Goal: Transaction & Acquisition: Purchase product/service

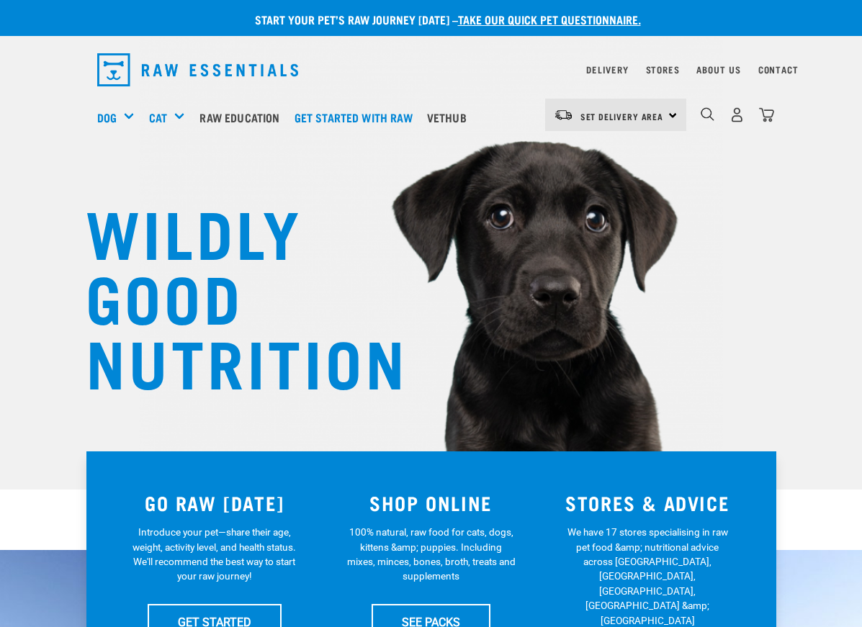
drag, startPoint x: 0, startPoint y: 0, endPoint x: 786, endPoint y: 220, distance: 816.1
click at [786, 222] on div "WILDLY GOOD NUTRITION" at bounding box center [431, 245] width 862 height 490
click at [624, 114] on span "Set Delivery Area" at bounding box center [622, 116] width 84 height 5
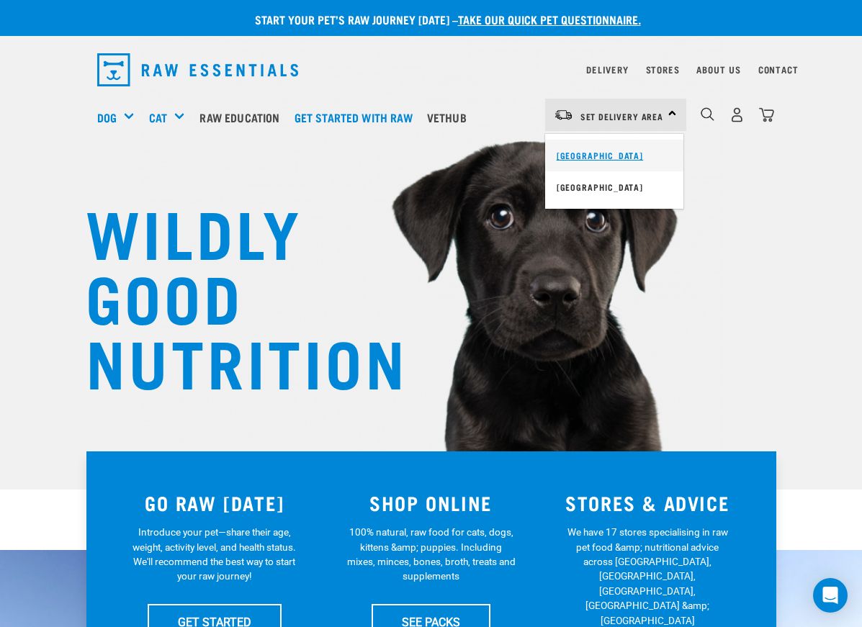
click at [586, 156] on link "[GEOGRAPHIC_DATA]" at bounding box center [614, 156] width 138 height 32
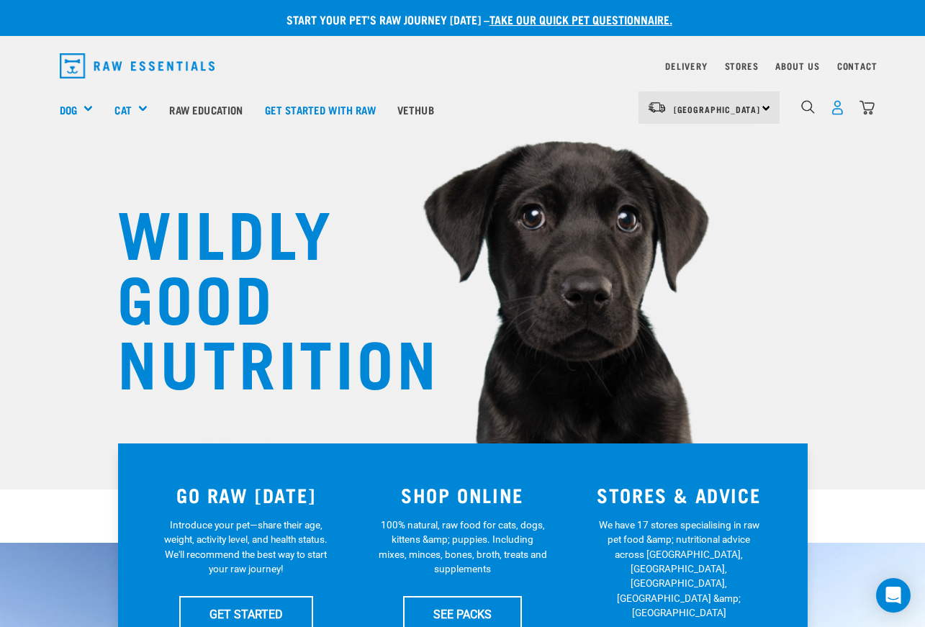
click at [837, 111] on img "dropdown navigation" at bounding box center [837, 107] width 15 height 15
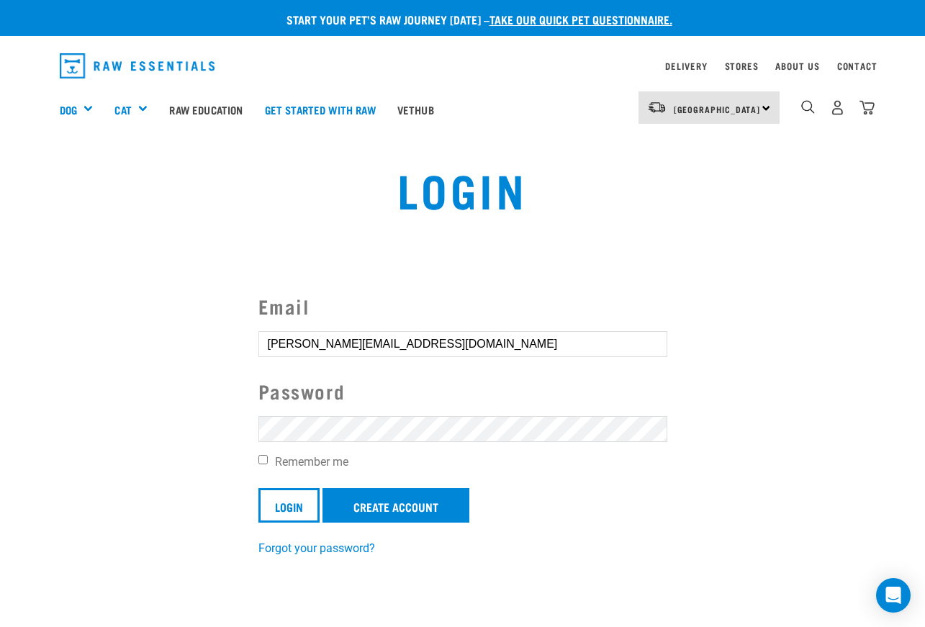
click at [285, 465] on label "Remember me" at bounding box center [463, 462] width 409 height 17
click at [268, 465] on input "Remember me" at bounding box center [263, 459] width 9 height 9
checkbox input "true"
click at [296, 508] on input "Login" at bounding box center [289, 505] width 61 height 35
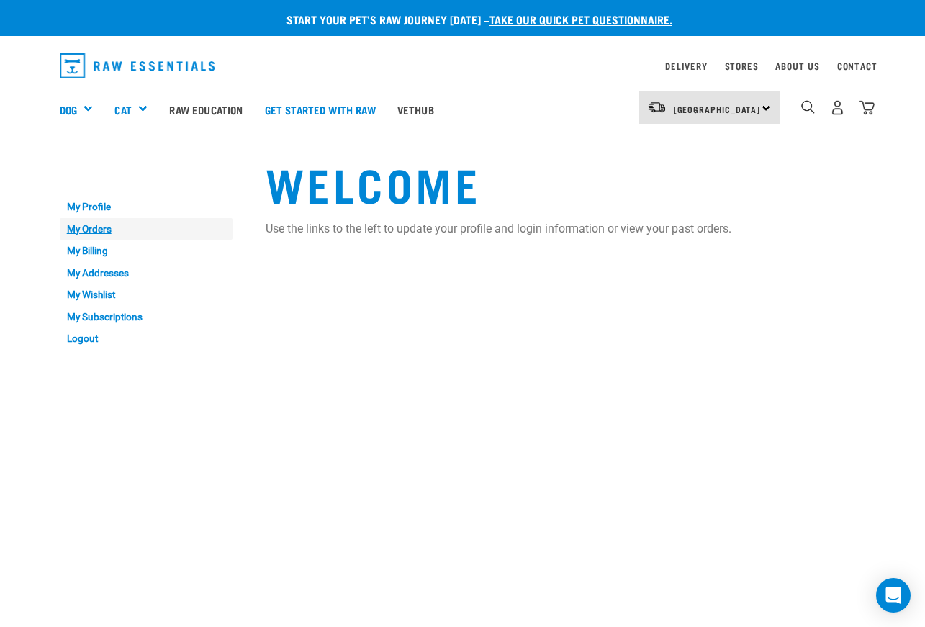
click at [99, 231] on link "My Orders" at bounding box center [146, 229] width 173 height 22
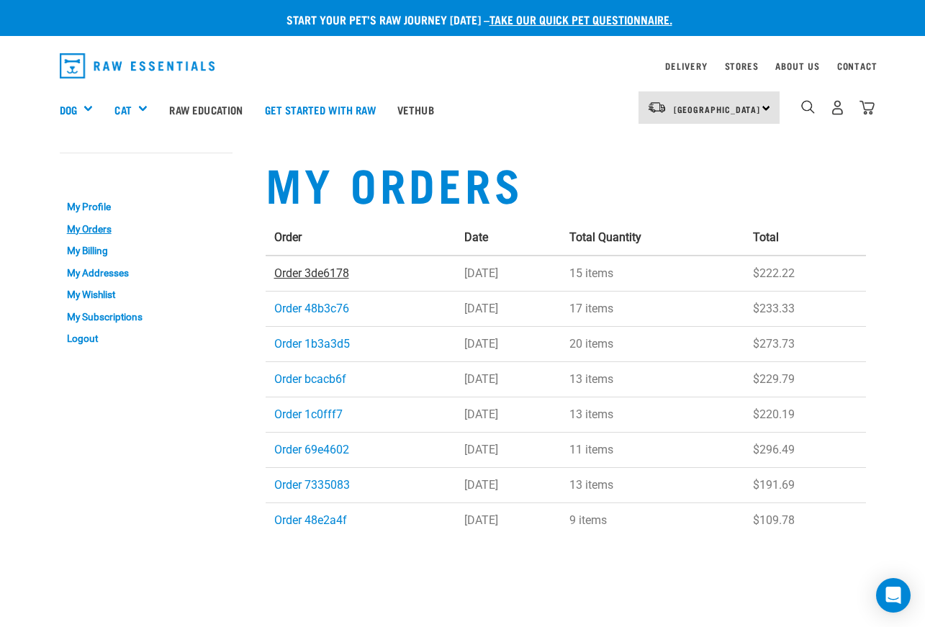
click at [302, 274] on link "Order 3de6178" at bounding box center [311, 273] width 75 height 14
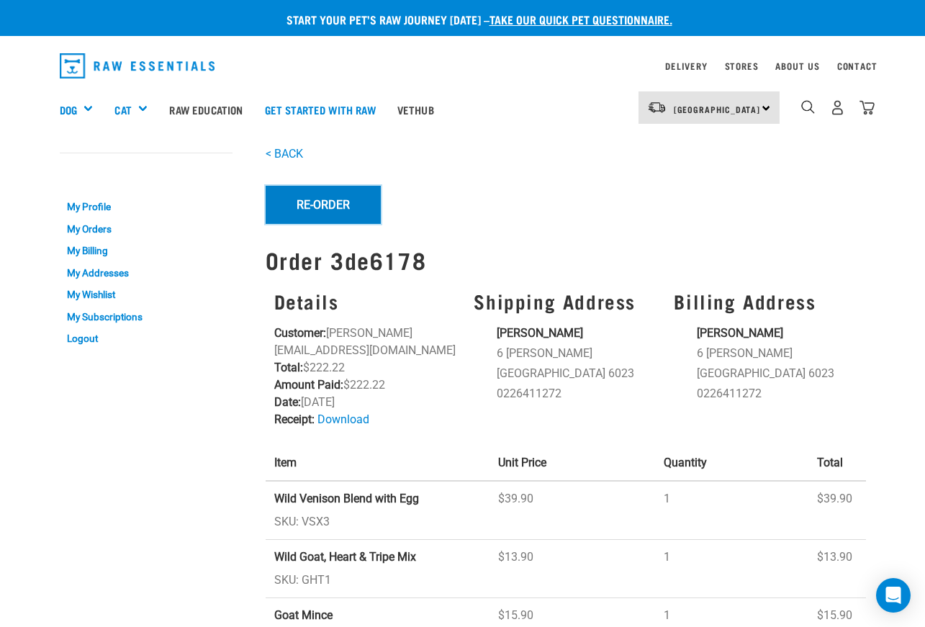
click at [302, 209] on button "Re-Order" at bounding box center [323, 204] width 115 height 37
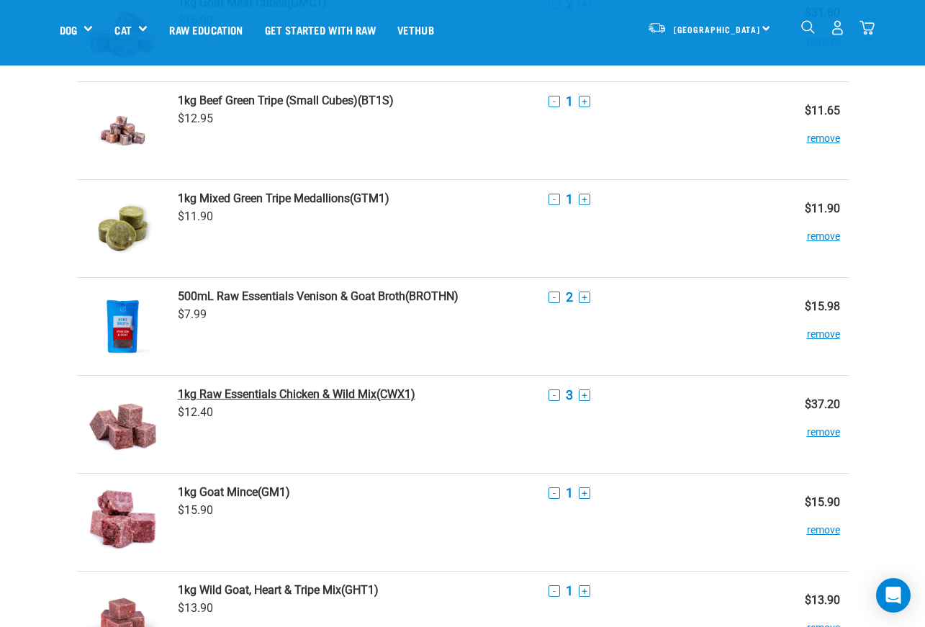
scroll to position [360, 0]
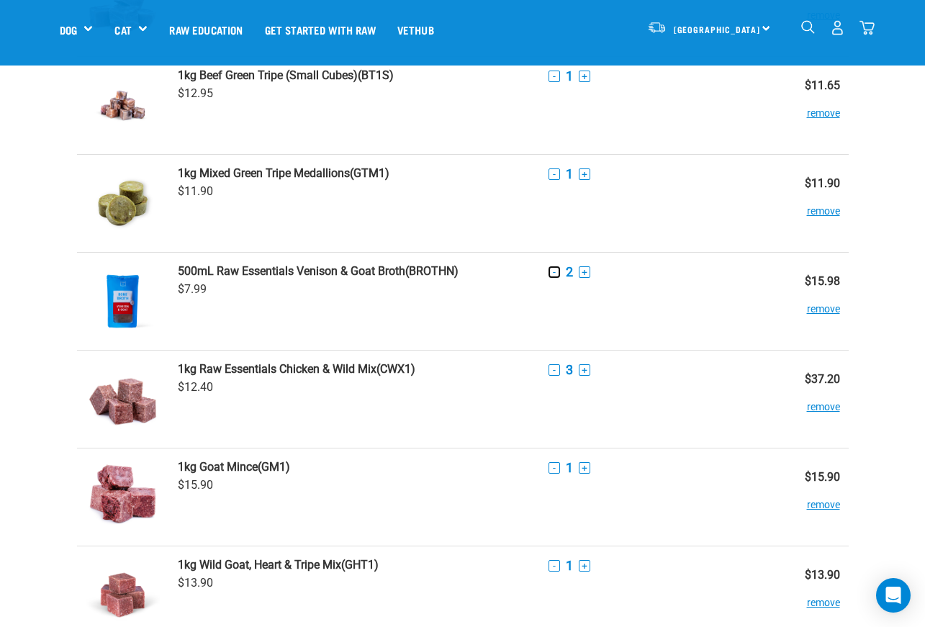
click at [550, 273] on button "-" at bounding box center [555, 272] width 12 height 12
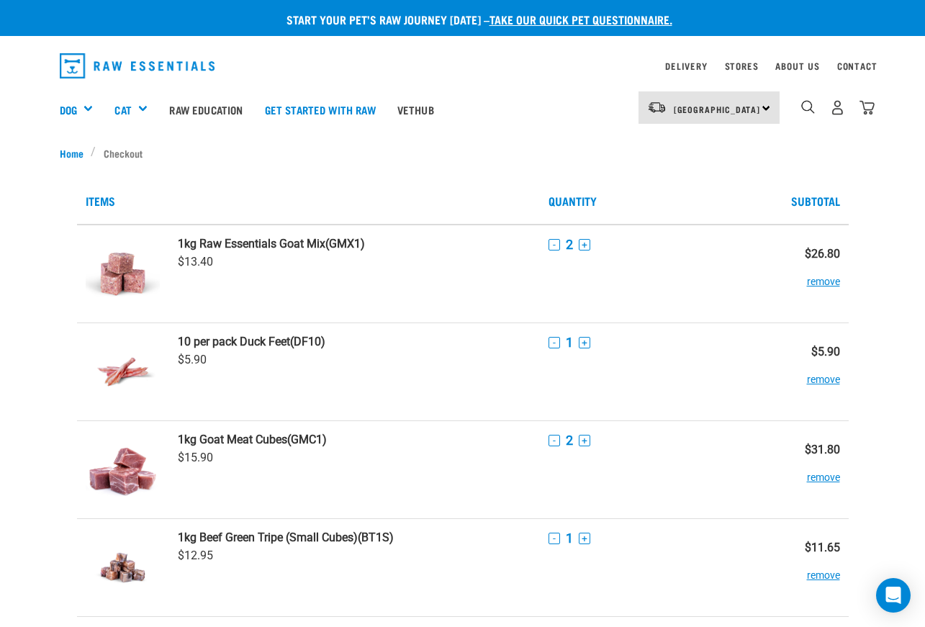
scroll to position [72, 0]
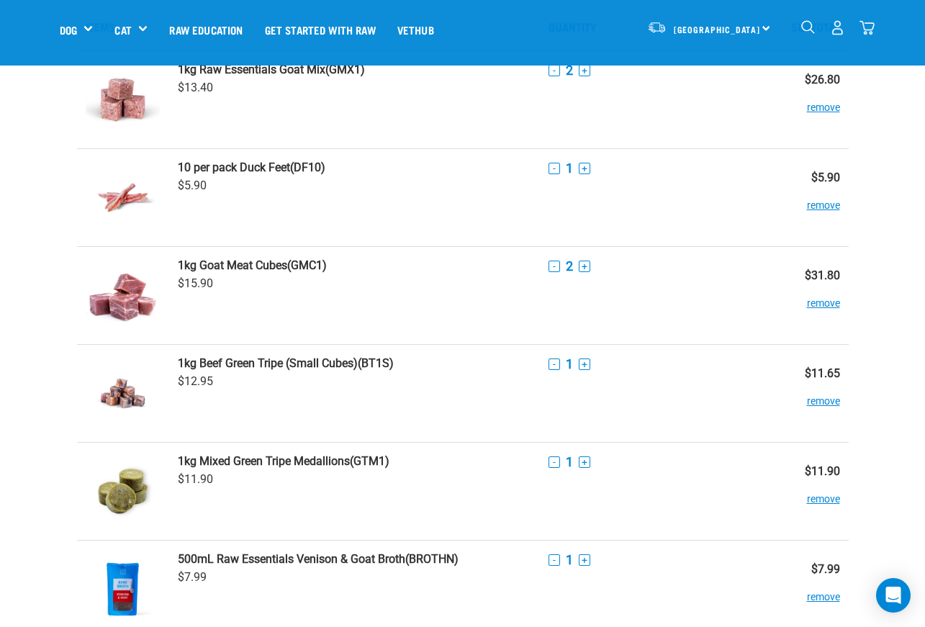
click at [807, 29] on img "dropdown navigation" at bounding box center [809, 27] width 14 height 14
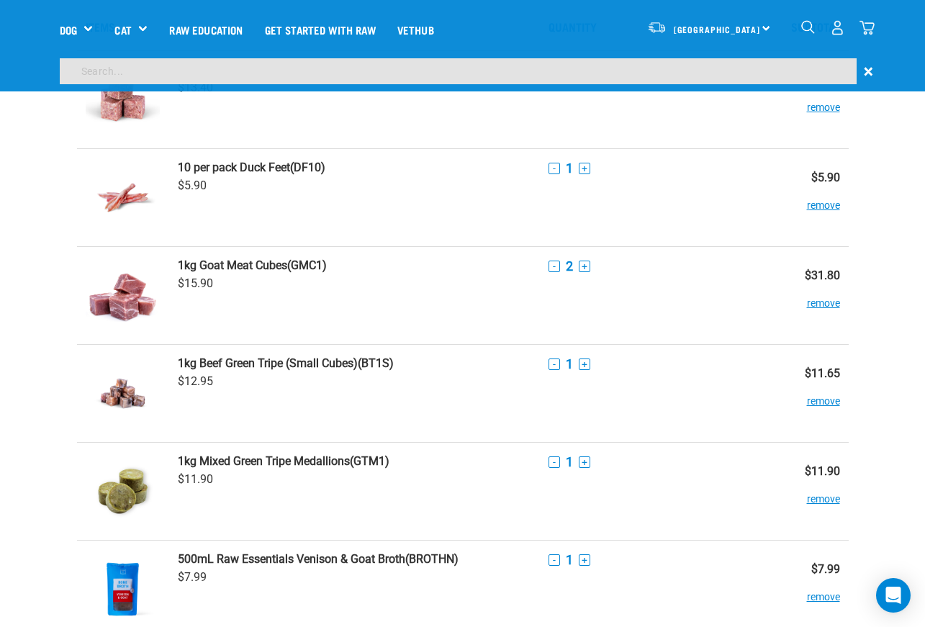
click at [783, 69] on input "search" at bounding box center [458, 71] width 797 height 26
type input "chicken and wild"
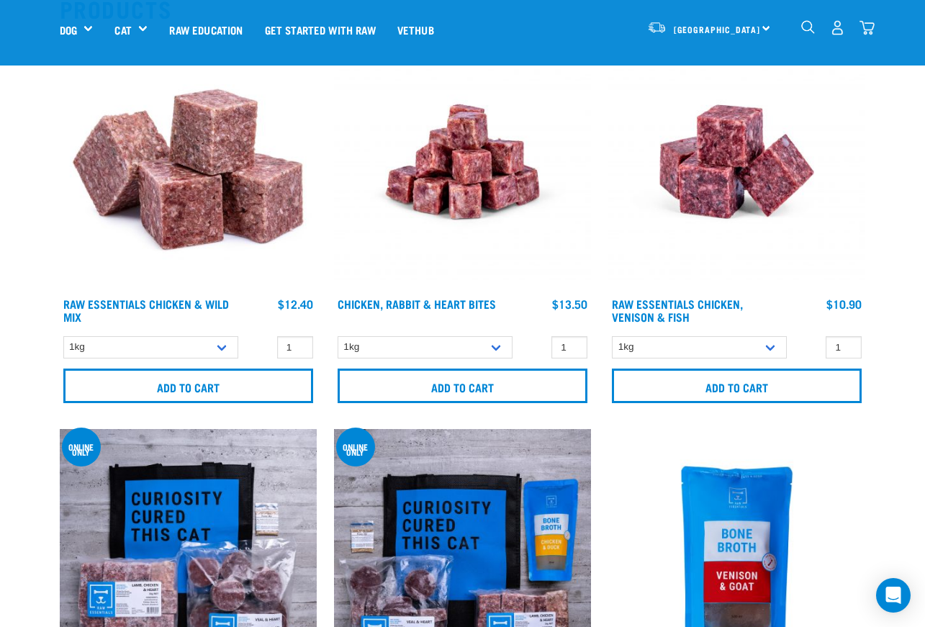
scroll to position [216, 0]
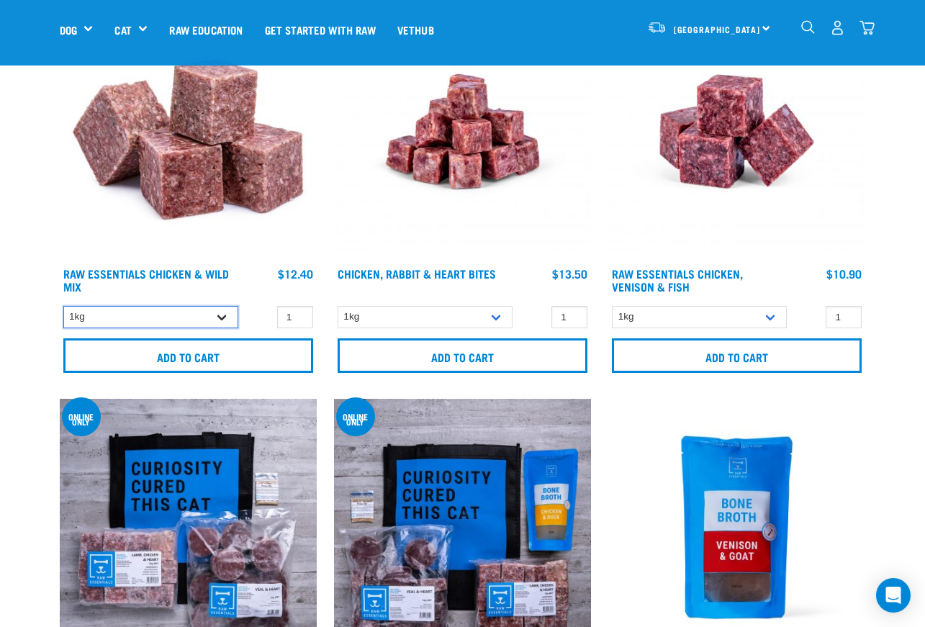
click at [221, 318] on select "1kg 3kg Bulk (10kg) Bulk (20kg)" at bounding box center [150, 317] width 175 height 22
select select "709"
click at [63, 306] on select "1kg 3kg Bulk (10kg) Bulk (20kg)" at bounding box center [150, 317] width 175 height 22
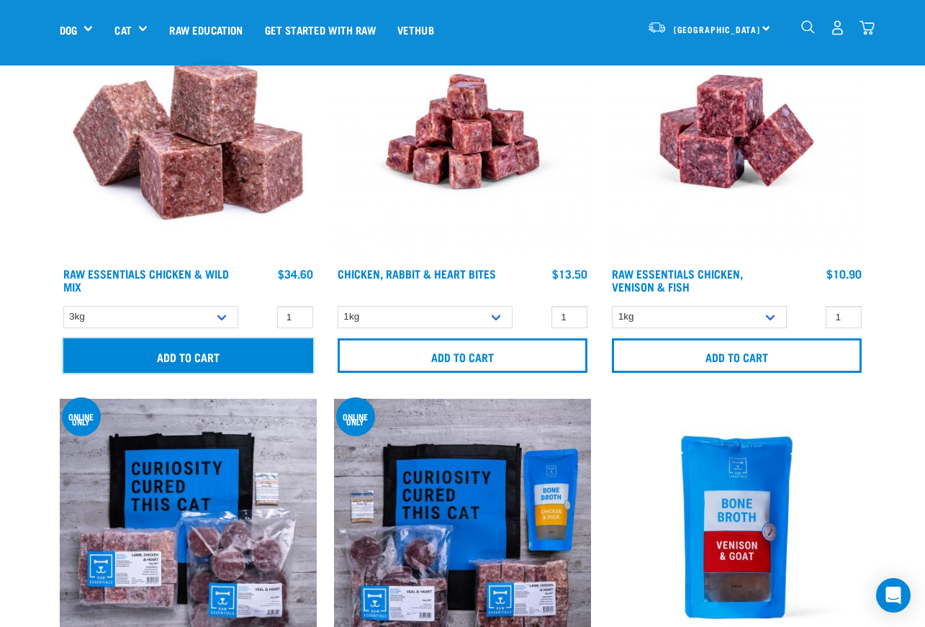
click at [193, 360] on input "Add to cart" at bounding box center [188, 356] width 250 height 35
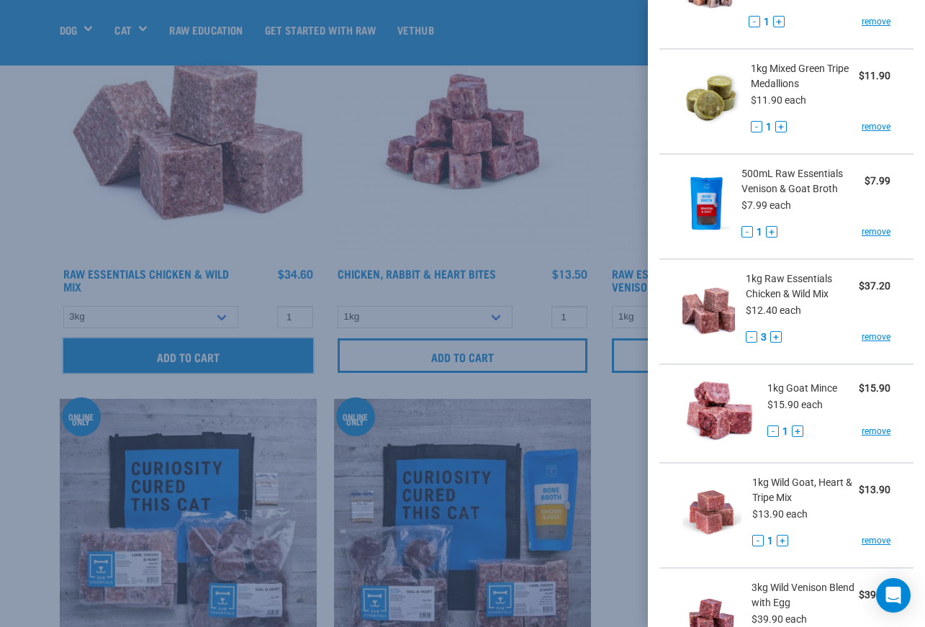
scroll to position [576, 0]
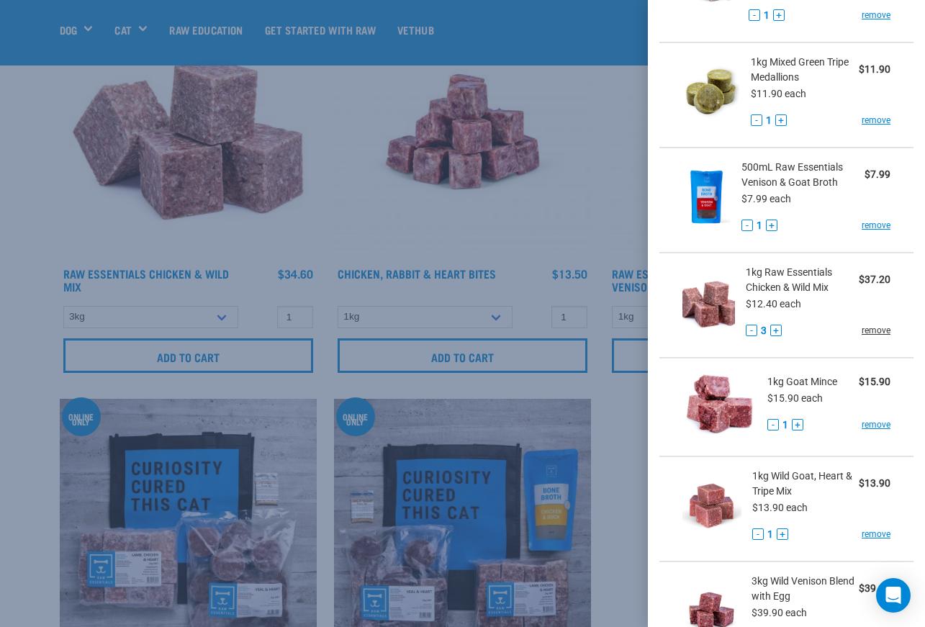
click at [866, 333] on link "remove" at bounding box center [876, 330] width 29 height 13
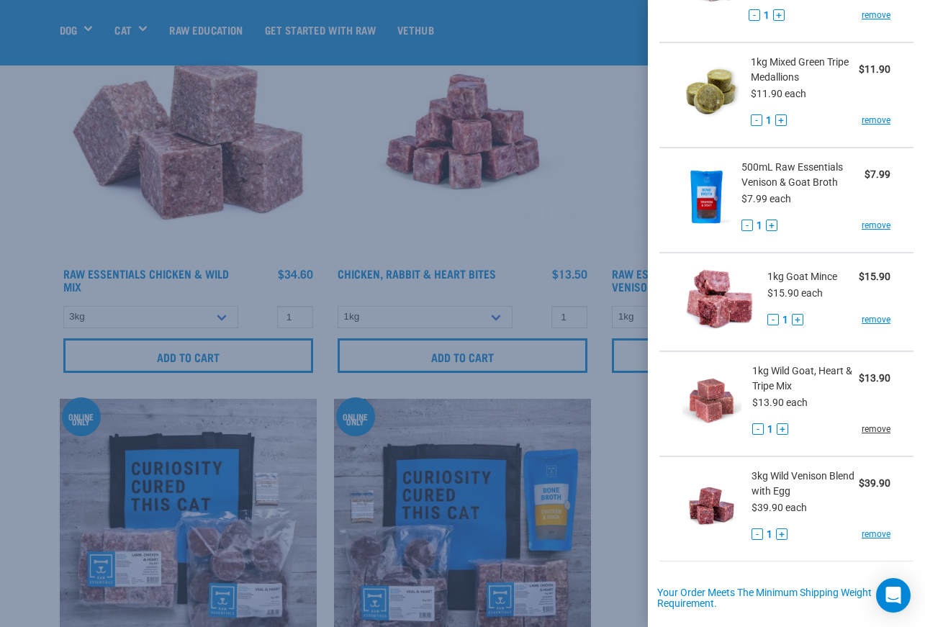
click at [866, 432] on link "remove" at bounding box center [876, 429] width 29 height 13
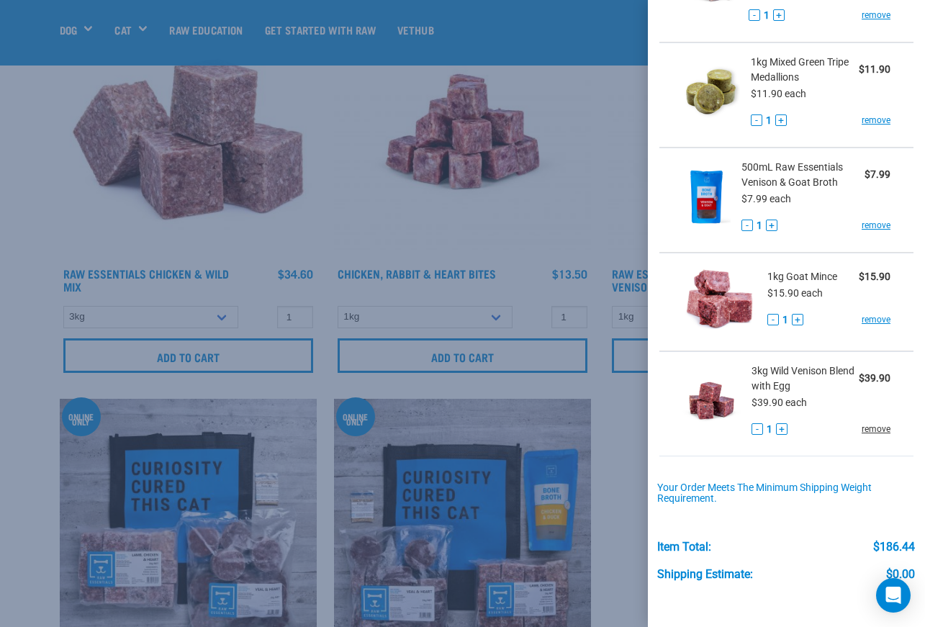
click at [865, 428] on link "remove" at bounding box center [876, 429] width 29 height 13
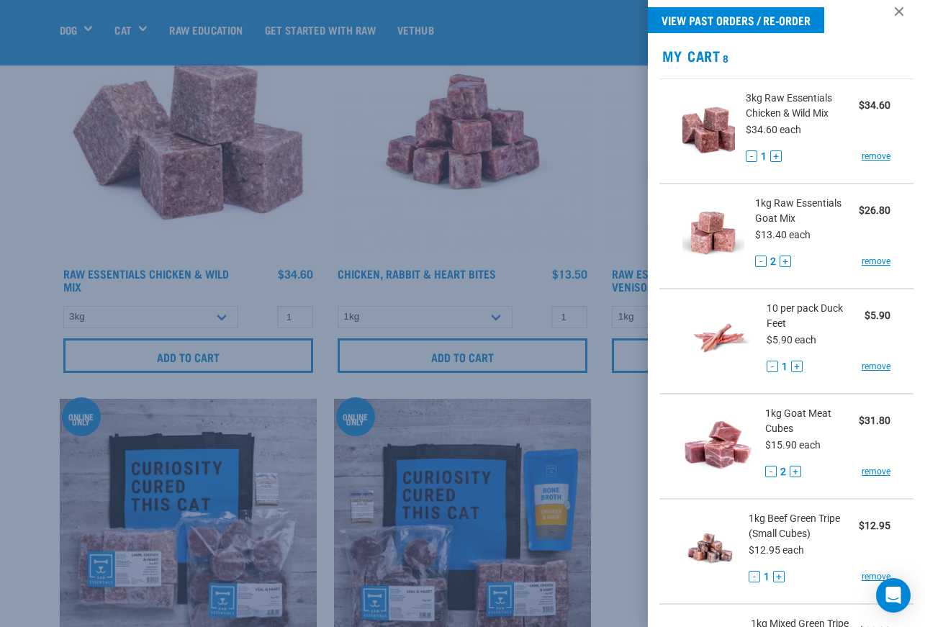
scroll to position [0, 0]
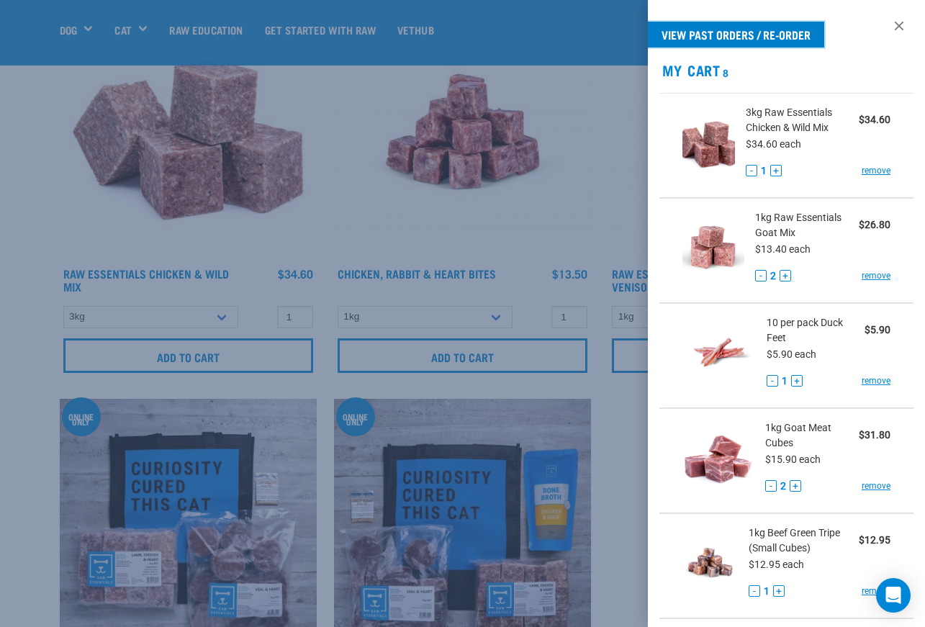
click at [701, 37] on link "View past orders / re-order" at bounding box center [736, 35] width 176 height 26
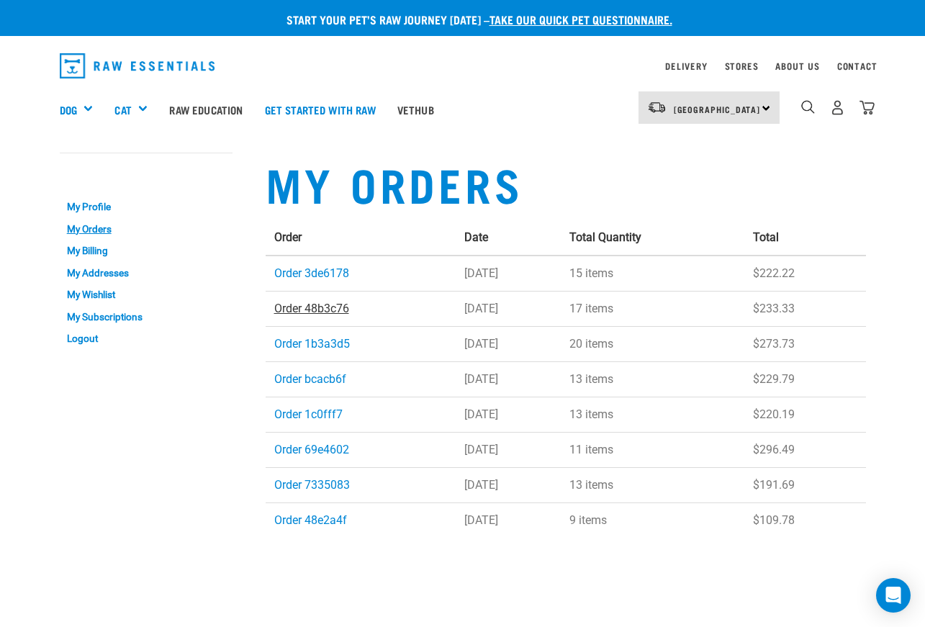
click at [311, 308] on link "Order 48b3c76" at bounding box center [311, 309] width 75 height 14
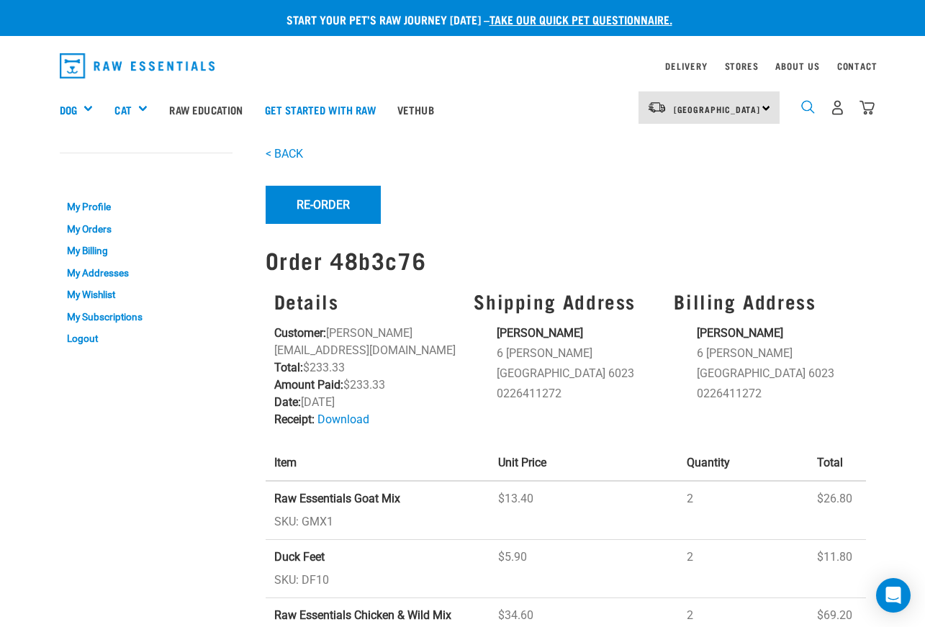
click at [807, 110] on img "dropdown navigation" at bounding box center [809, 107] width 14 height 14
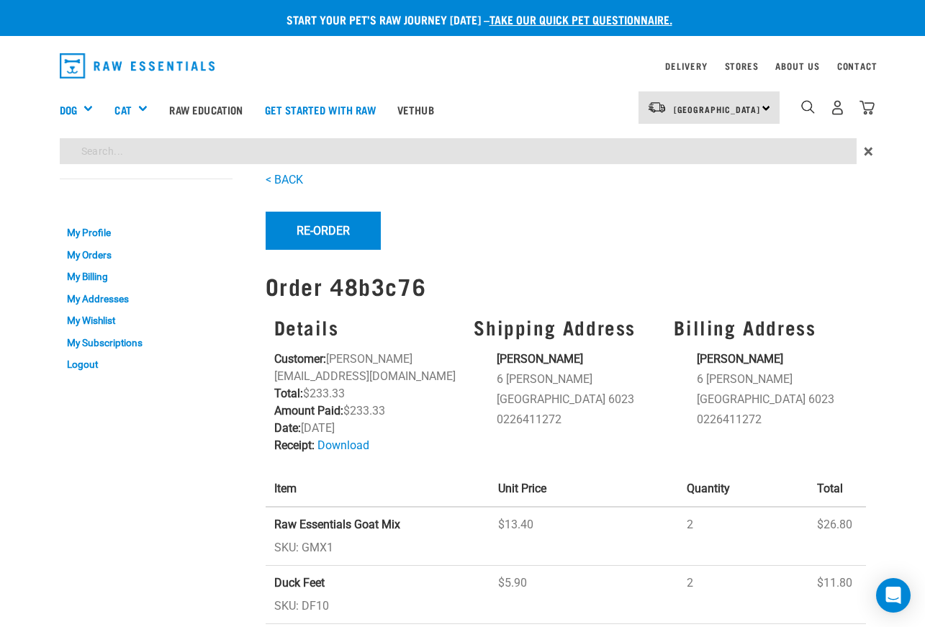
click at [400, 148] on input "search" at bounding box center [458, 151] width 797 height 26
type input "salmon mince"
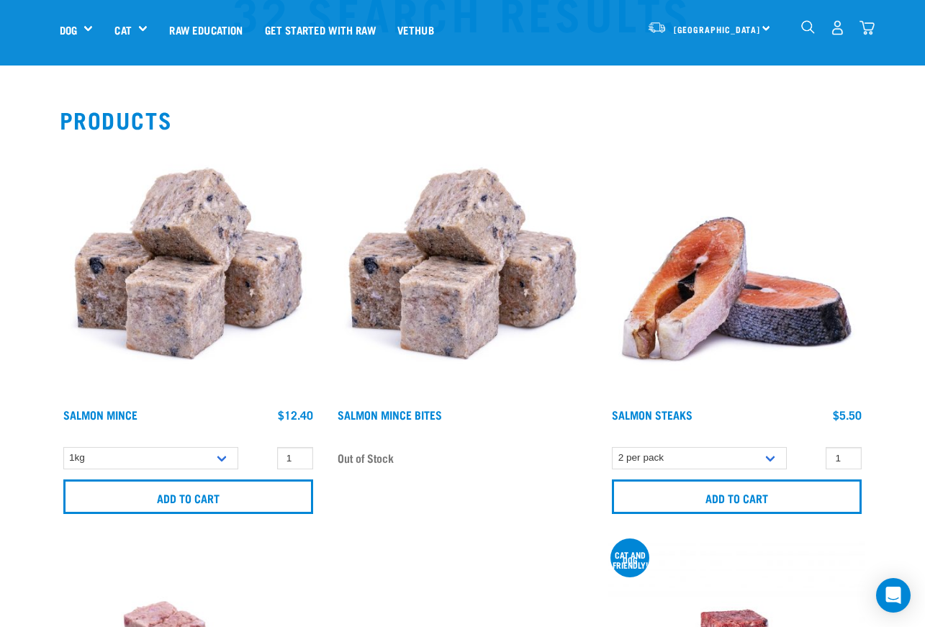
scroll to position [216, 0]
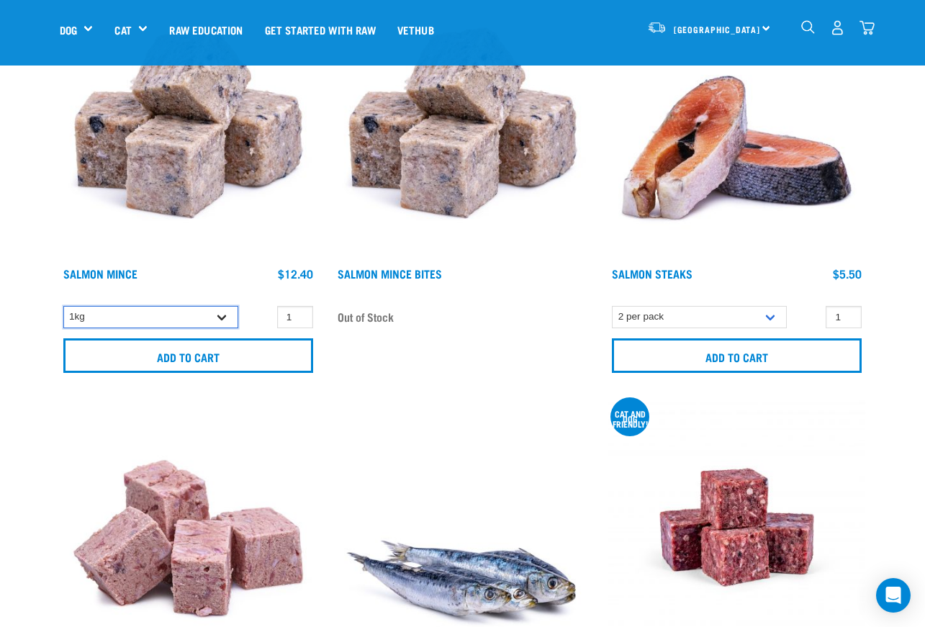
click at [219, 315] on select "1kg" at bounding box center [150, 317] width 175 height 22
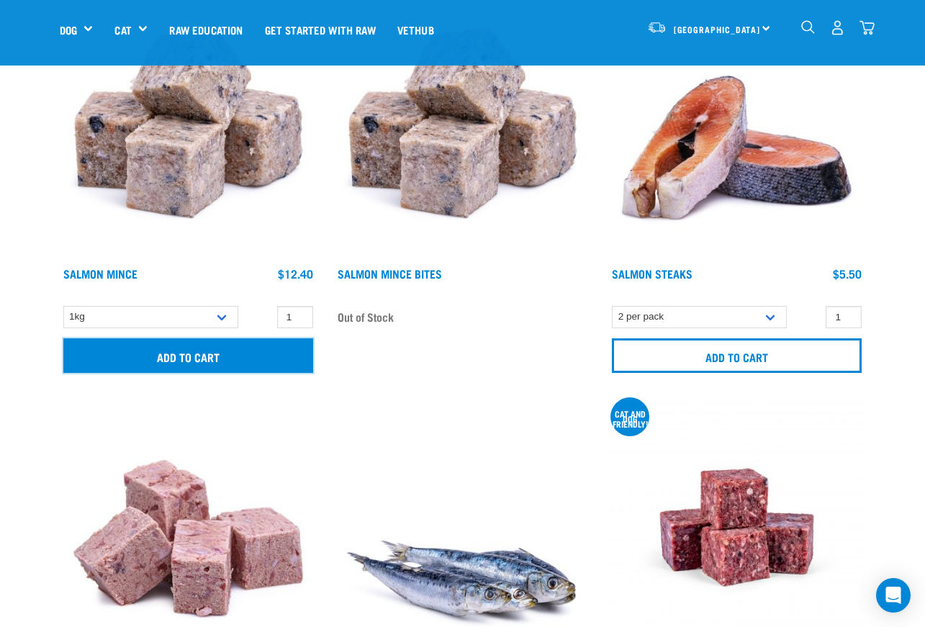
click at [248, 354] on input "Add to cart" at bounding box center [188, 356] width 250 height 35
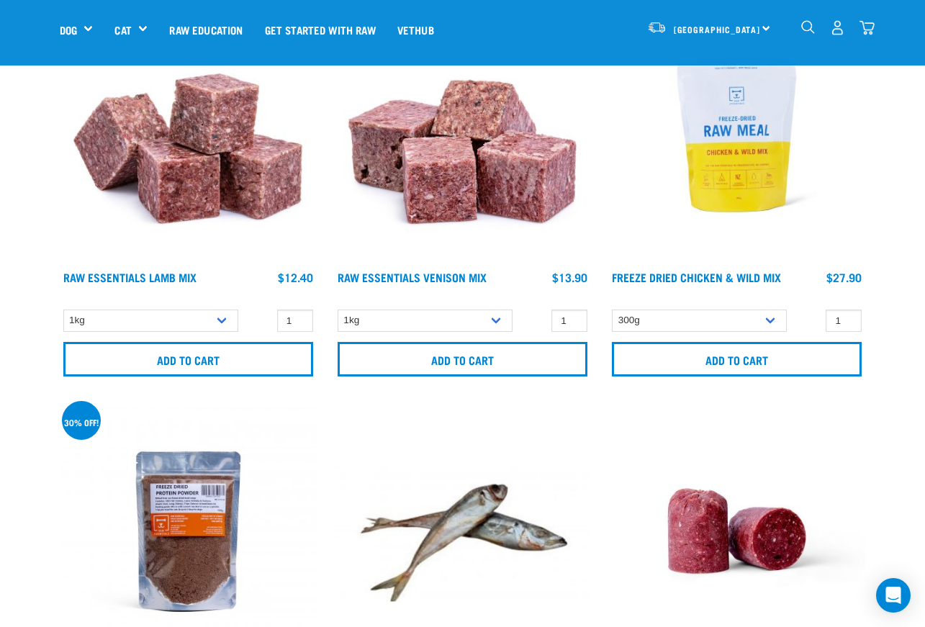
scroll to position [1296, 0]
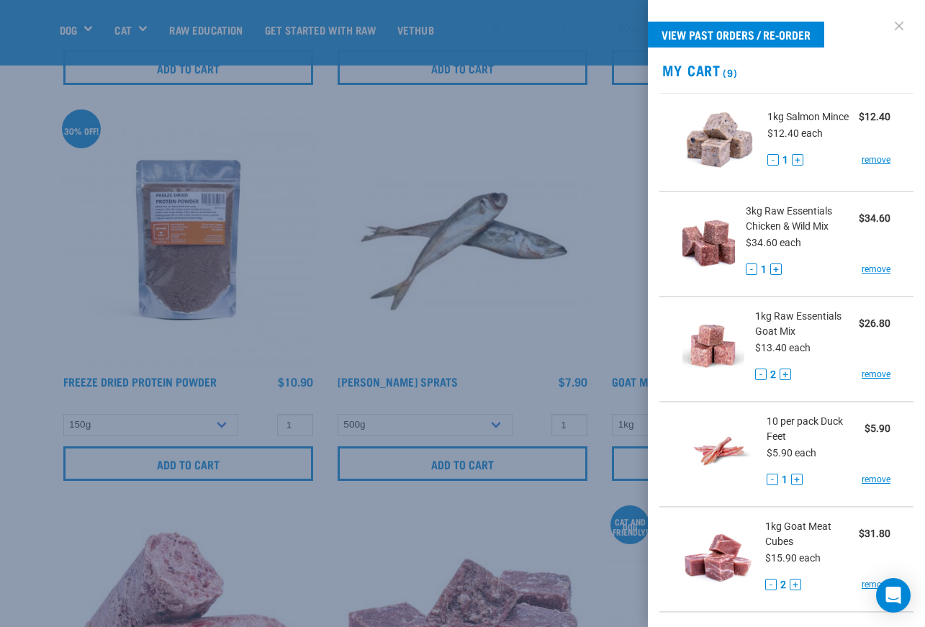
click at [892, 28] on link at bounding box center [899, 25] width 23 height 23
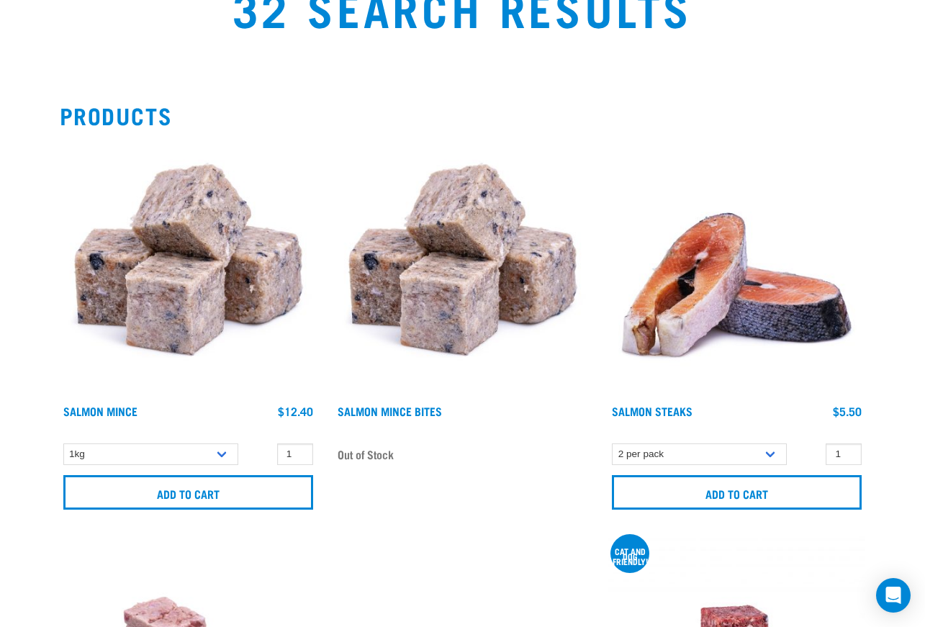
scroll to position [0, 0]
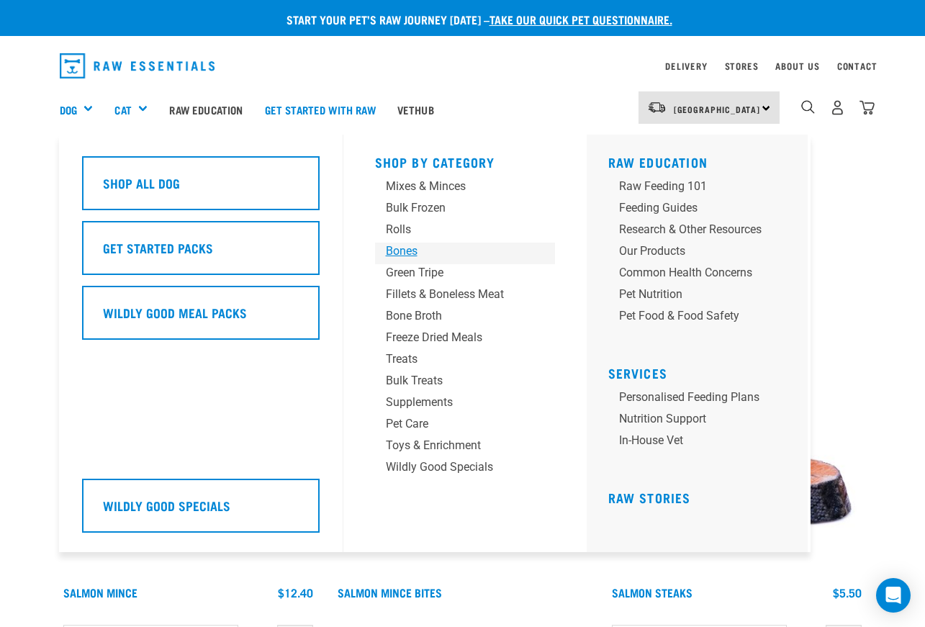
click at [408, 251] on div "Bones" at bounding box center [453, 251] width 135 height 17
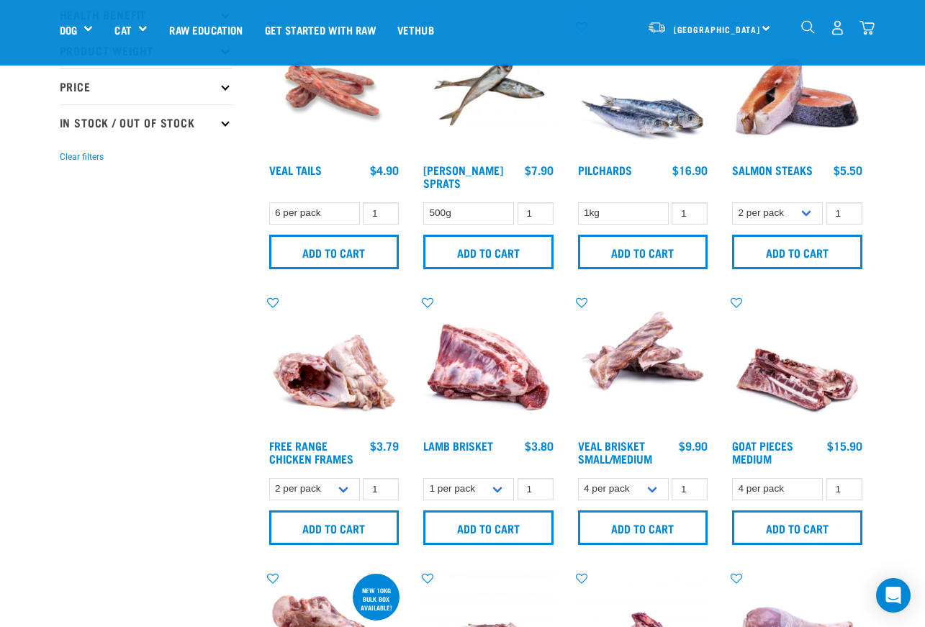
scroll to position [432, 0]
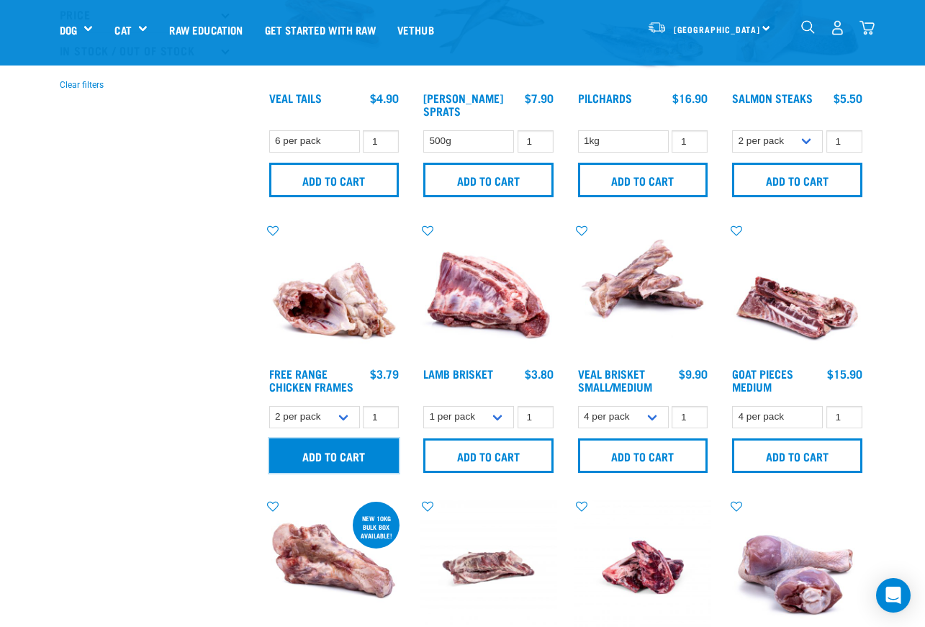
click at [341, 458] on input "Add to cart" at bounding box center [334, 456] width 130 height 35
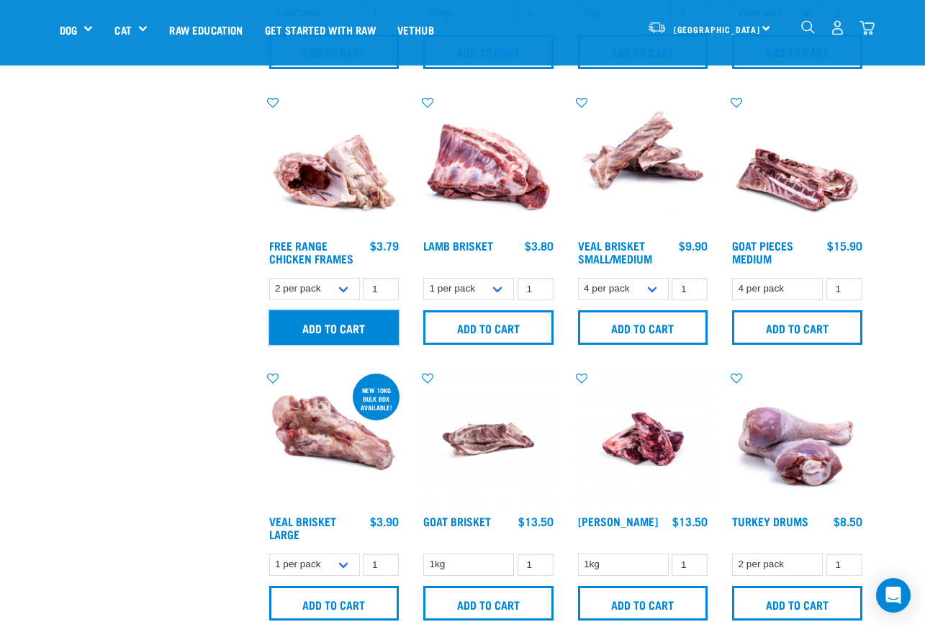
scroll to position [576, 0]
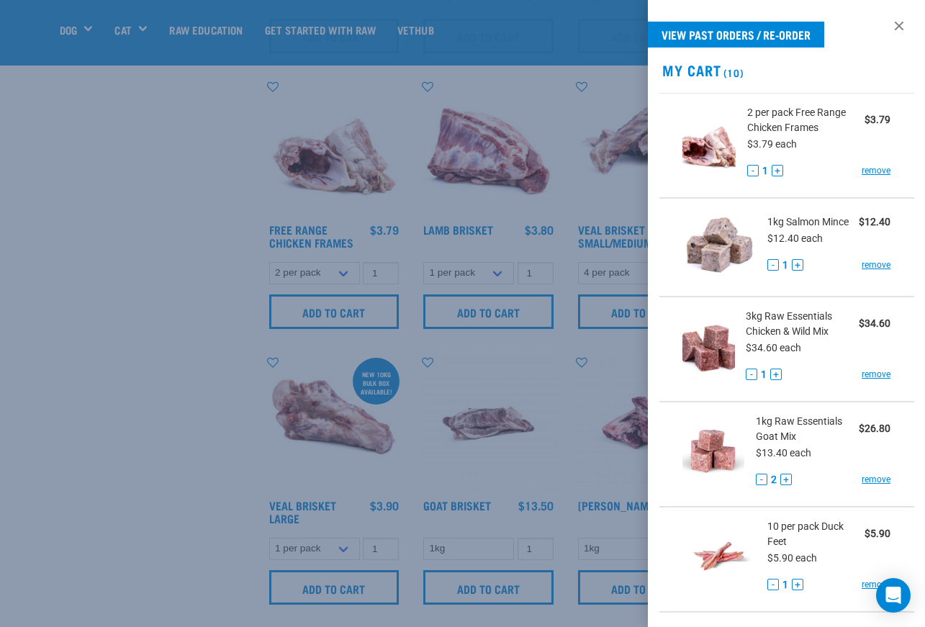
click at [185, 513] on div at bounding box center [462, 313] width 925 height 627
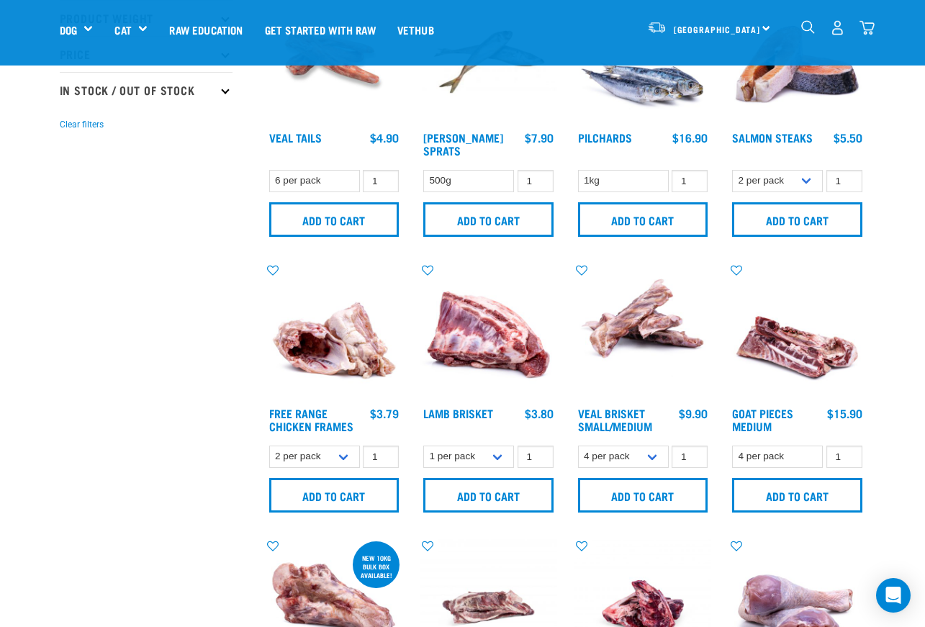
scroll to position [360, 0]
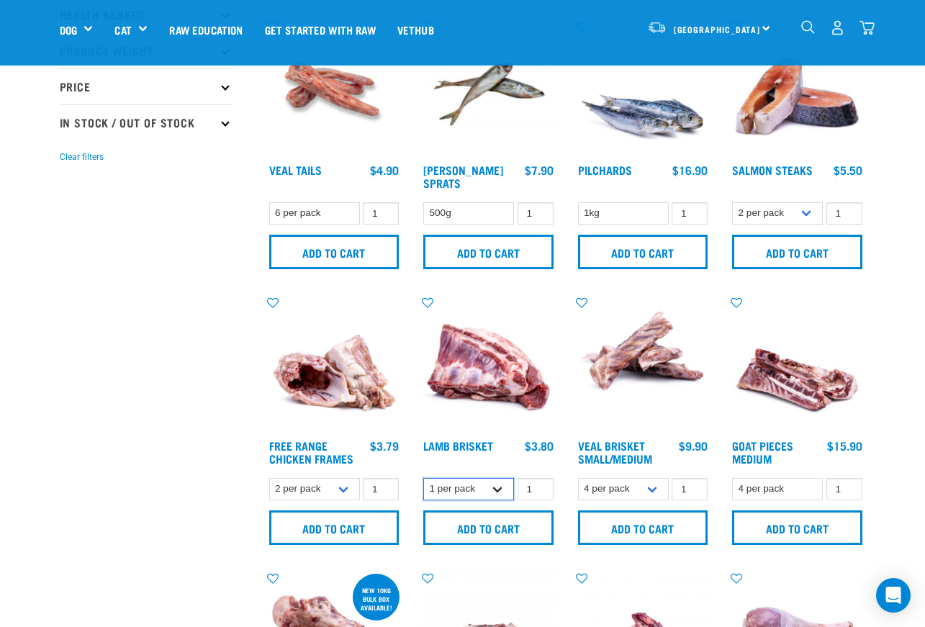
click at [501, 486] on select "1 per pack 4 per pack" at bounding box center [468, 489] width 91 height 22
select select "813"
click at [423, 478] on select "1 per pack 4 per pack" at bounding box center [468, 489] width 91 height 22
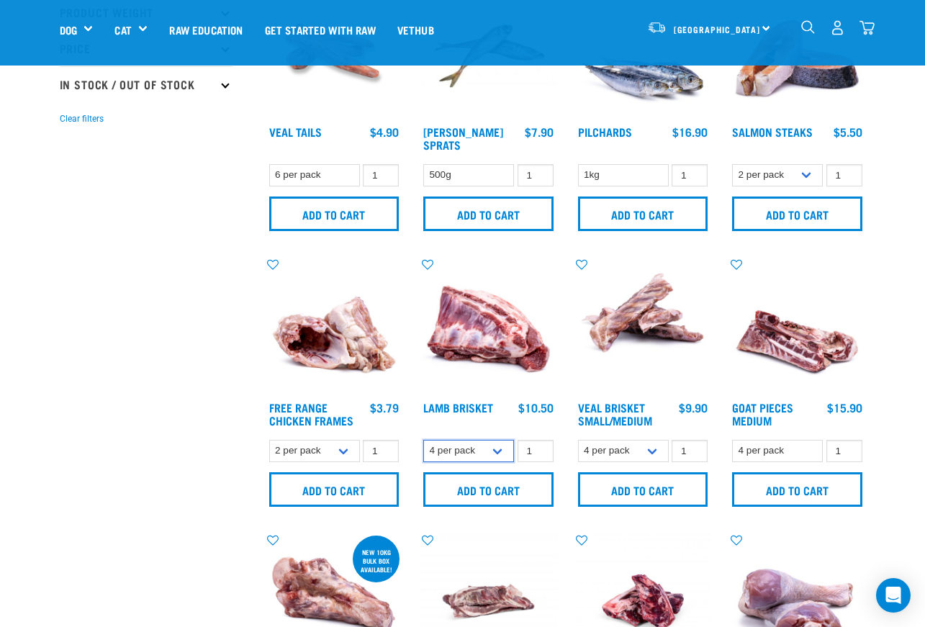
scroll to position [432, 0]
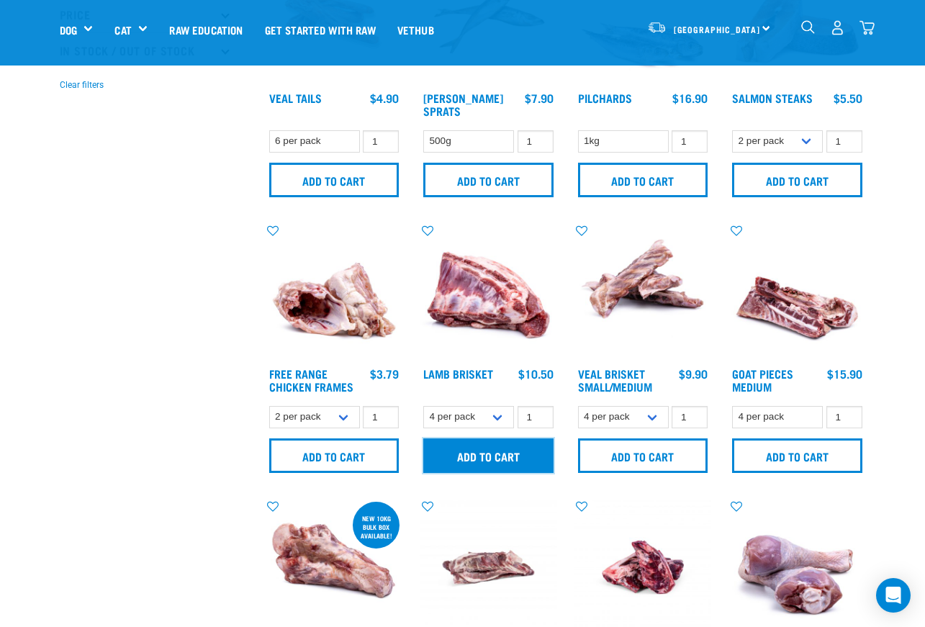
click at [484, 461] on input "Add to cart" at bounding box center [488, 456] width 130 height 35
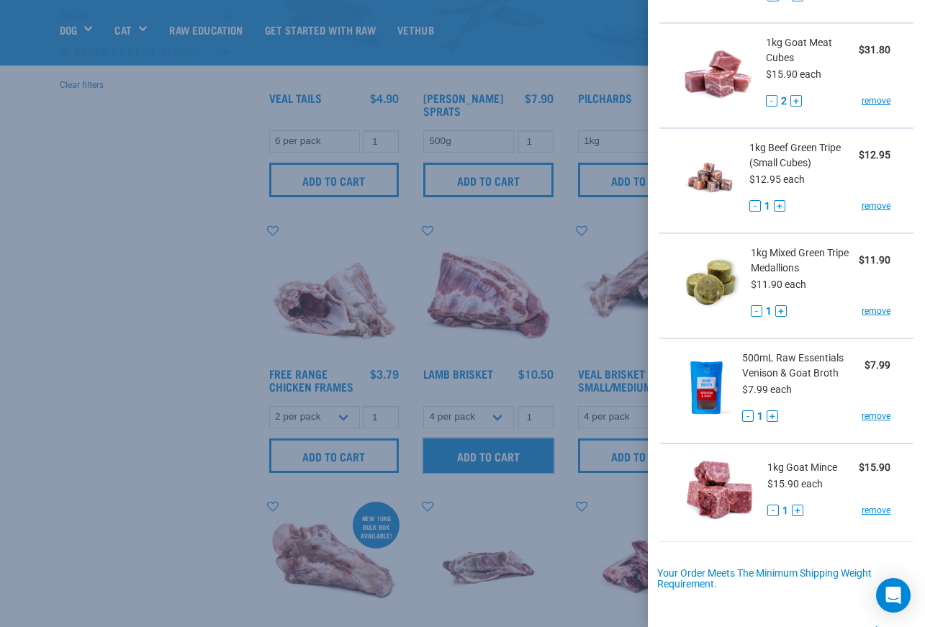
scroll to position [667, 0]
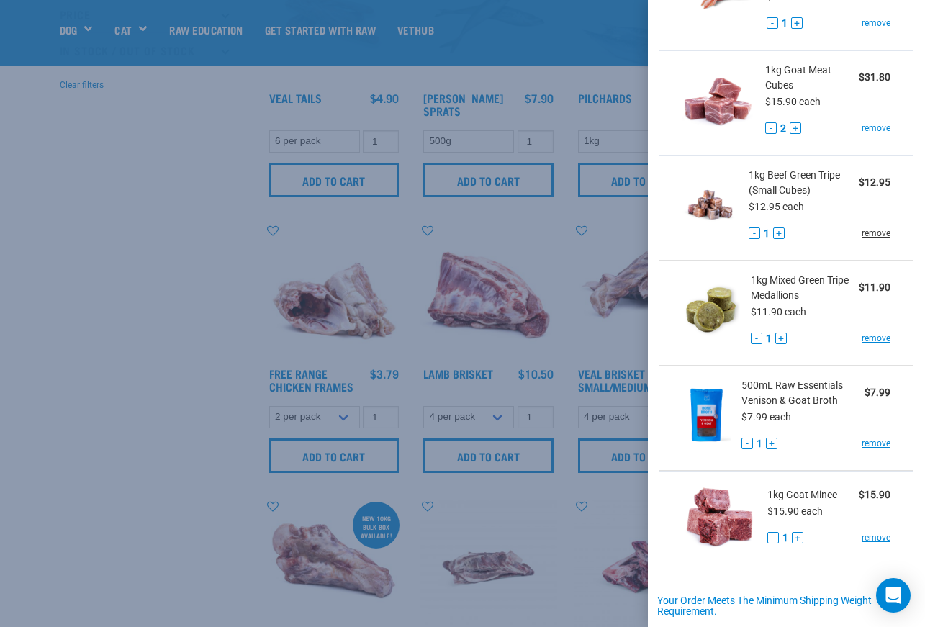
click at [868, 240] on link "remove" at bounding box center [876, 233] width 29 height 13
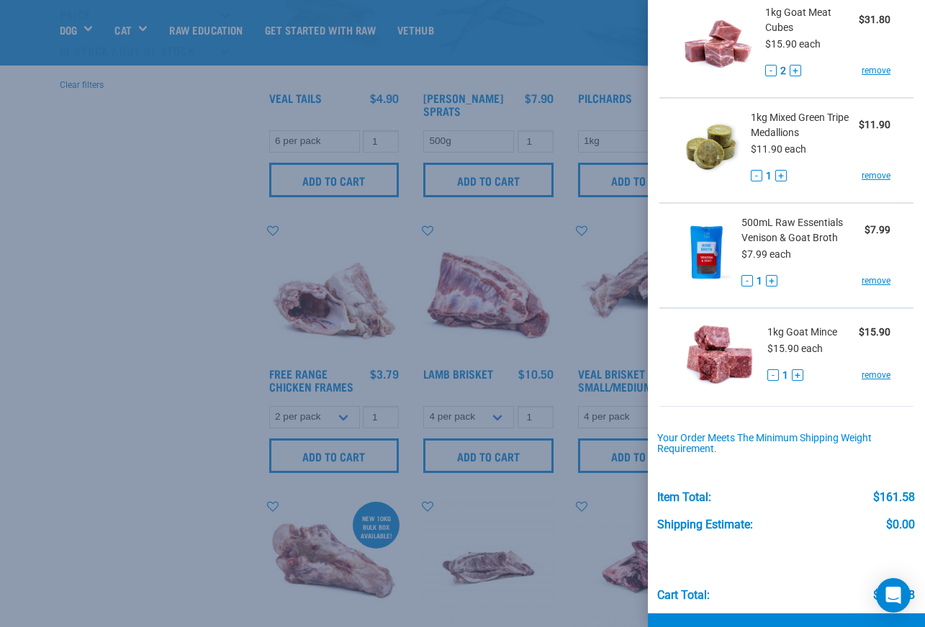
scroll to position [739, 0]
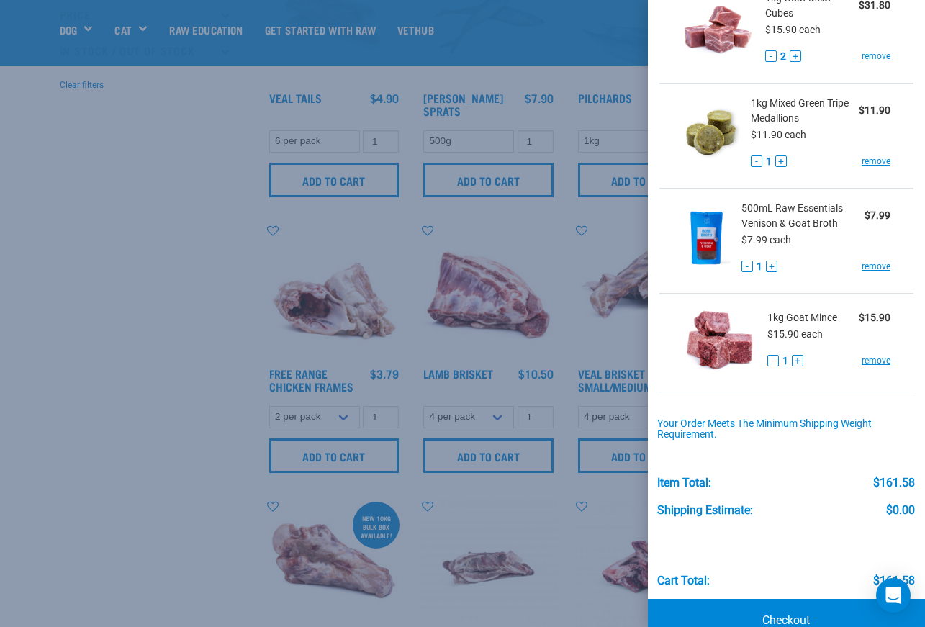
click at [135, 295] on div at bounding box center [462, 313] width 925 height 627
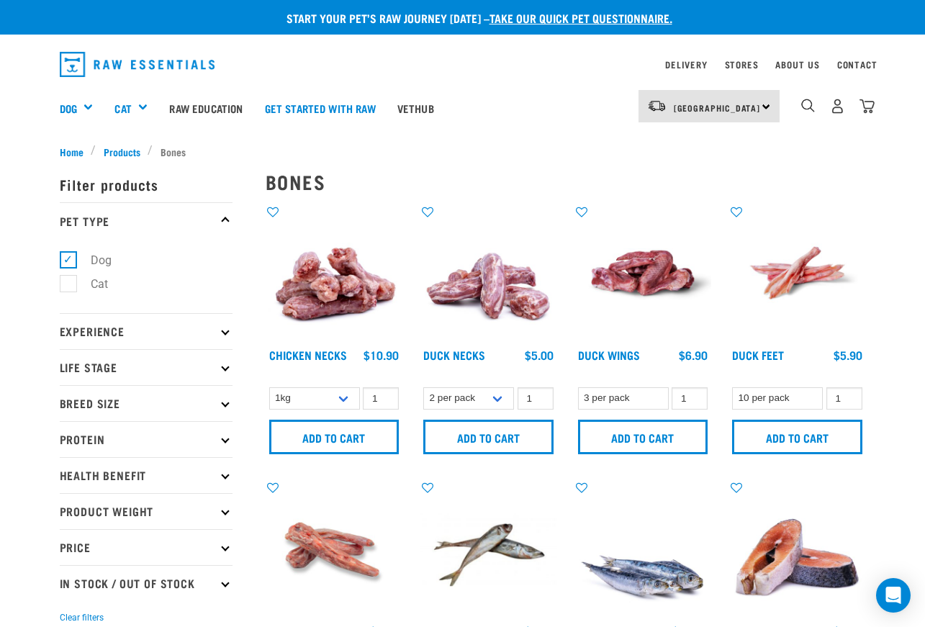
scroll to position [0, 0]
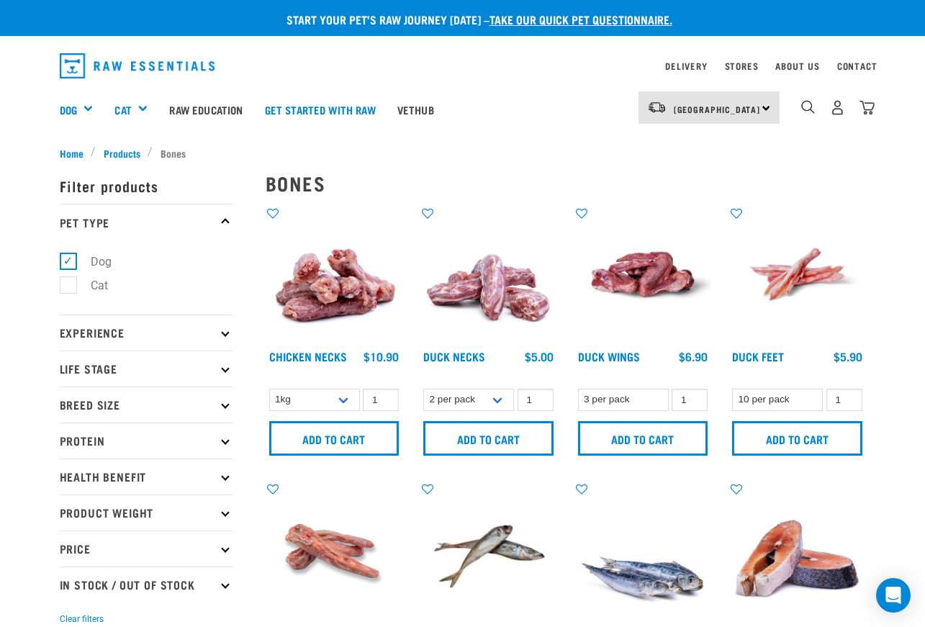
click at [210, 441] on p "Protein" at bounding box center [146, 441] width 173 height 36
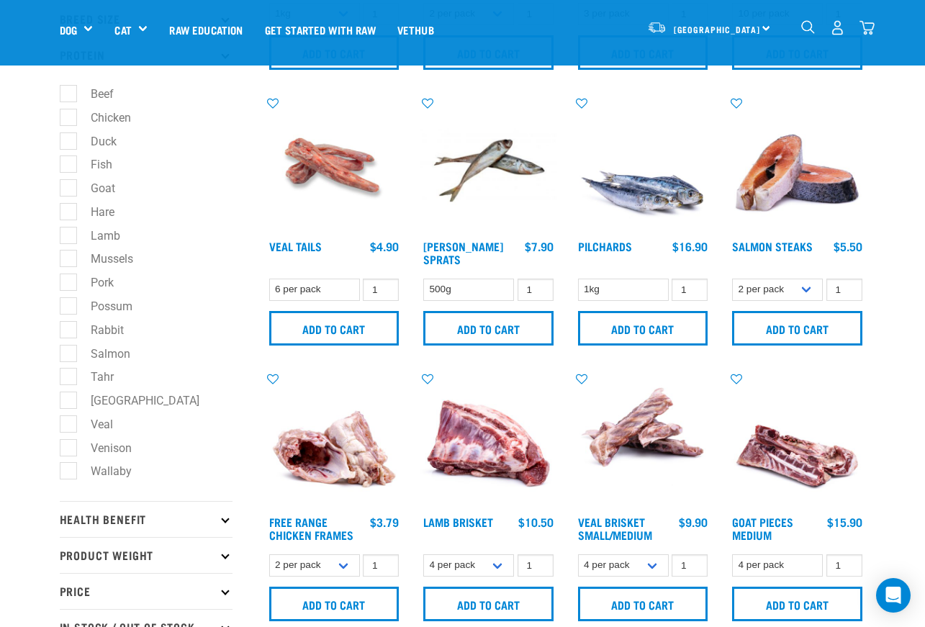
scroll to position [216, 0]
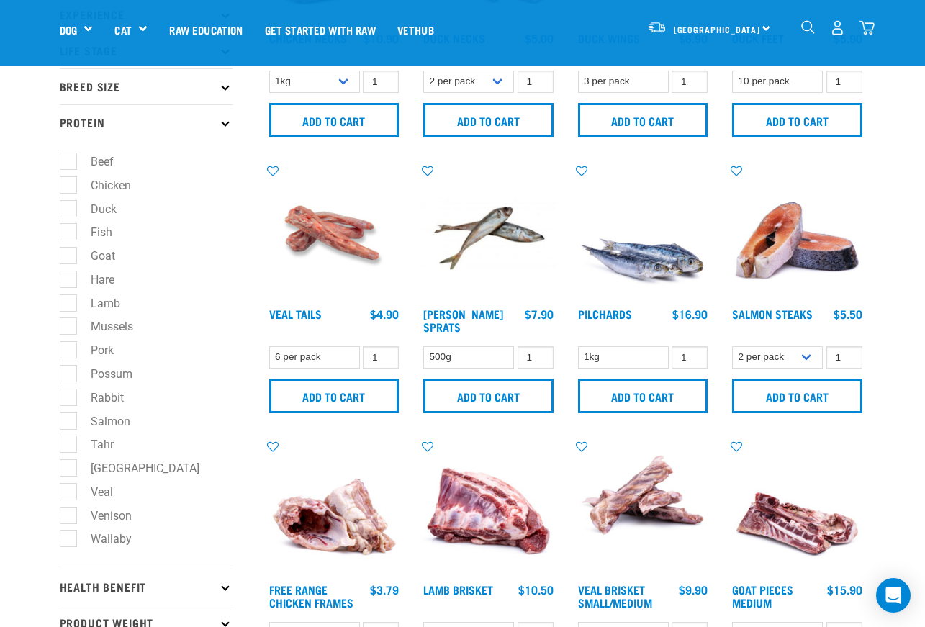
click at [68, 186] on label "Chicken" at bounding box center [102, 185] width 69 height 18
click at [68, 186] on input "Chicken" at bounding box center [64, 182] width 9 height 9
checkbox input "true"
click at [68, 205] on label "Duck" at bounding box center [95, 209] width 55 height 18
click at [68, 205] on input "Duck" at bounding box center [64, 206] width 9 height 9
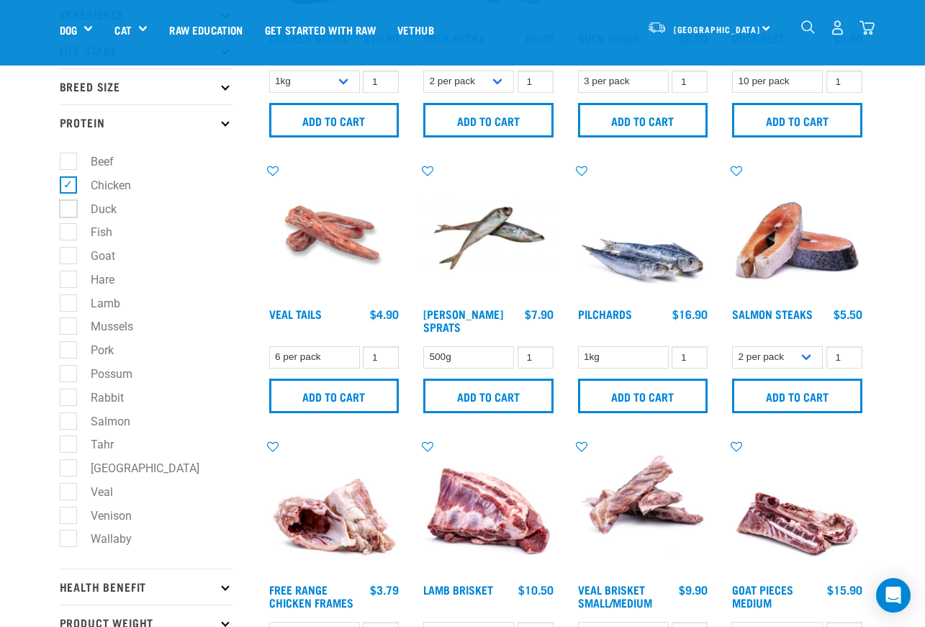
checkbox input "true"
click at [68, 421] on label "Salmon" at bounding box center [102, 422] width 68 height 18
click at [68, 421] on input "Salmon" at bounding box center [64, 418] width 9 height 9
checkbox input "true"
click at [71, 255] on label "Goat" at bounding box center [94, 256] width 53 height 18
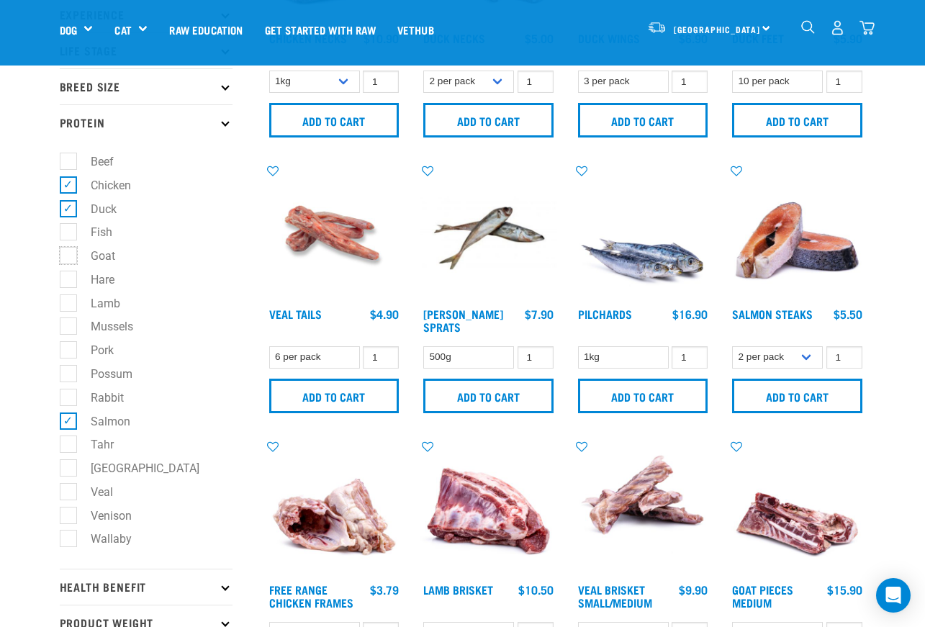
click at [69, 255] on input "Goat" at bounding box center [64, 253] width 9 height 9
checkbox input "true"
click at [68, 397] on label "Rabbit" at bounding box center [99, 398] width 62 height 18
click at [68, 397] on input "Rabbit" at bounding box center [64, 394] width 9 height 9
checkbox input "true"
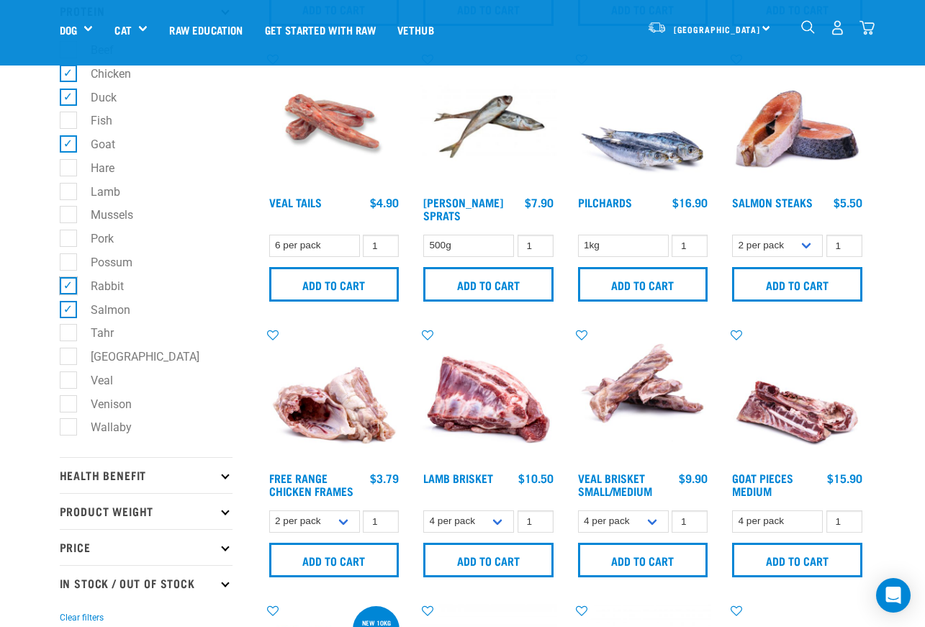
scroll to position [504, 0]
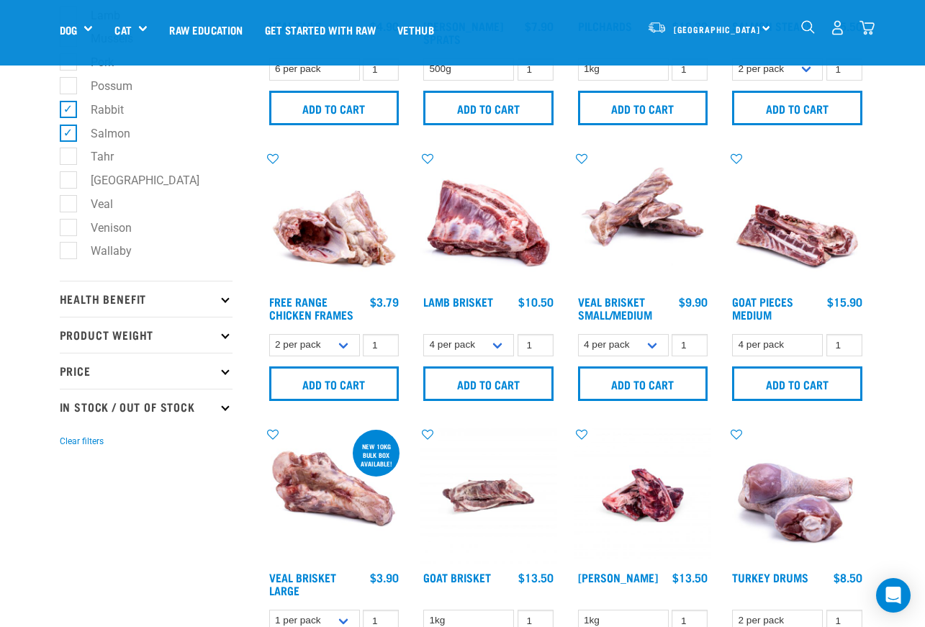
click at [176, 408] on p "In Stock / Out Of Stock" at bounding box center [146, 407] width 173 height 36
click at [68, 444] on label "In Stock" at bounding box center [103, 446] width 70 height 18
click at [68, 444] on input "In Stock" at bounding box center [64, 443] width 9 height 9
checkbox input "true"
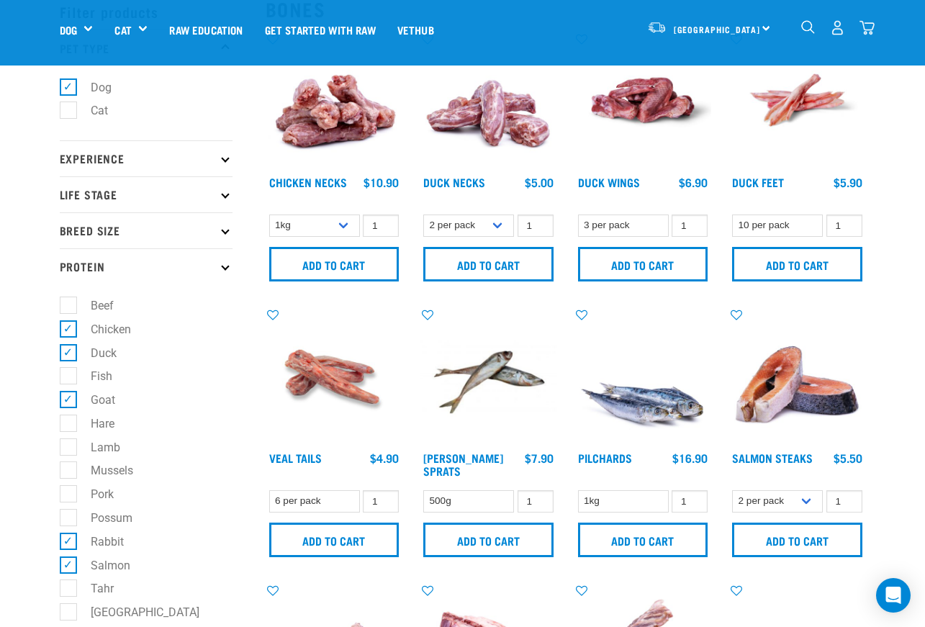
scroll to position [0, 0]
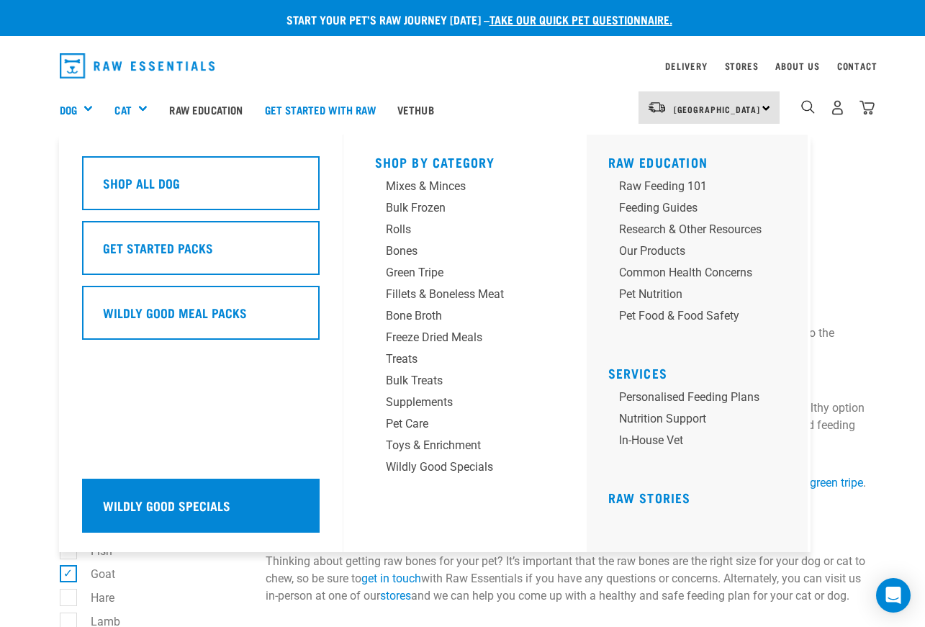
drag, startPoint x: 187, startPoint y: 506, endPoint x: 151, endPoint y: 486, distance: 41.3
click at [187, 506] on h5 "Wildly Good Specials" at bounding box center [166, 505] width 127 height 19
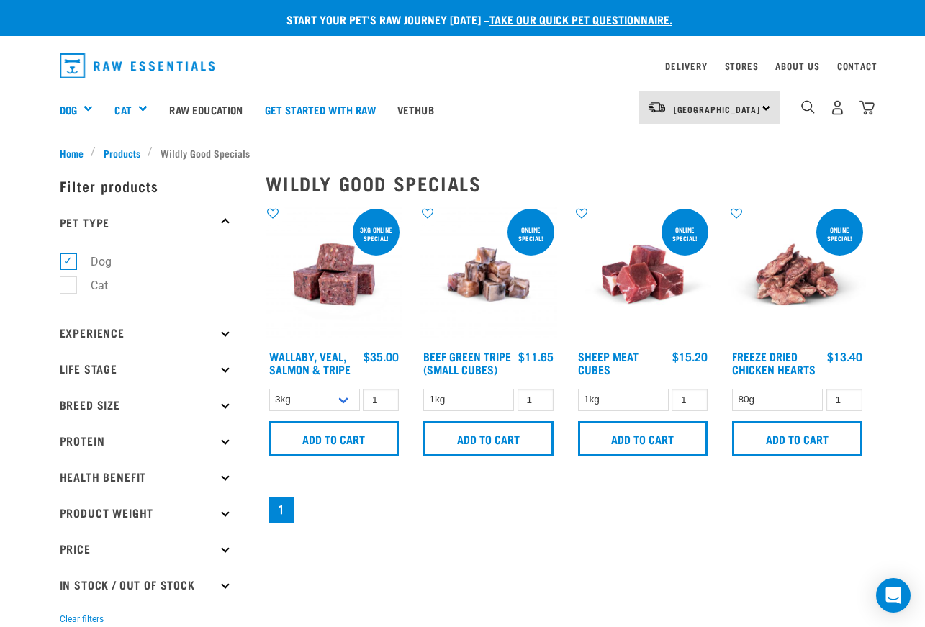
click at [101, 372] on p "Life Stage" at bounding box center [146, 369] width 173 height 36
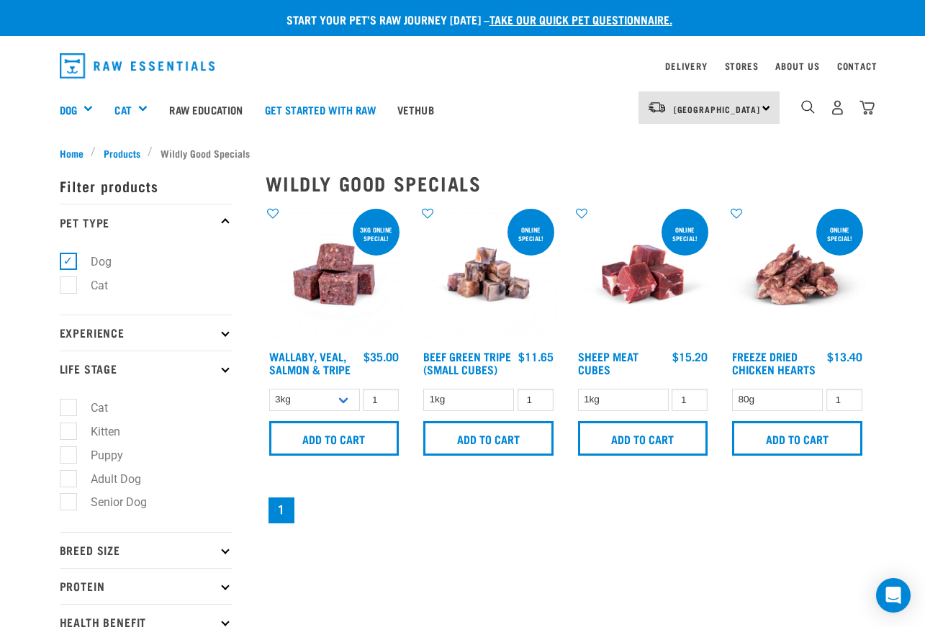
click at [71, 478] on label "Adult Dog" at bounding box center [107, 479] width 79 height 18
click at [69, 478] on input "Adult Dog" at bounding box center [64, 476] width 9 height 9
checkbox input "true"
click at [123, 153] on div "× Filter products Pet Type Dog Cat Experience New Raw Feeder Experienced Raw Fe…" at bounding box center [154, 473] width 206 height 643
click at [122, 154] on div "× Filter products Pet Type Dog Cat Experience New Raw Feeder Experienced Raw Fe…" at bounding box center [154, 473] width 206 height 643
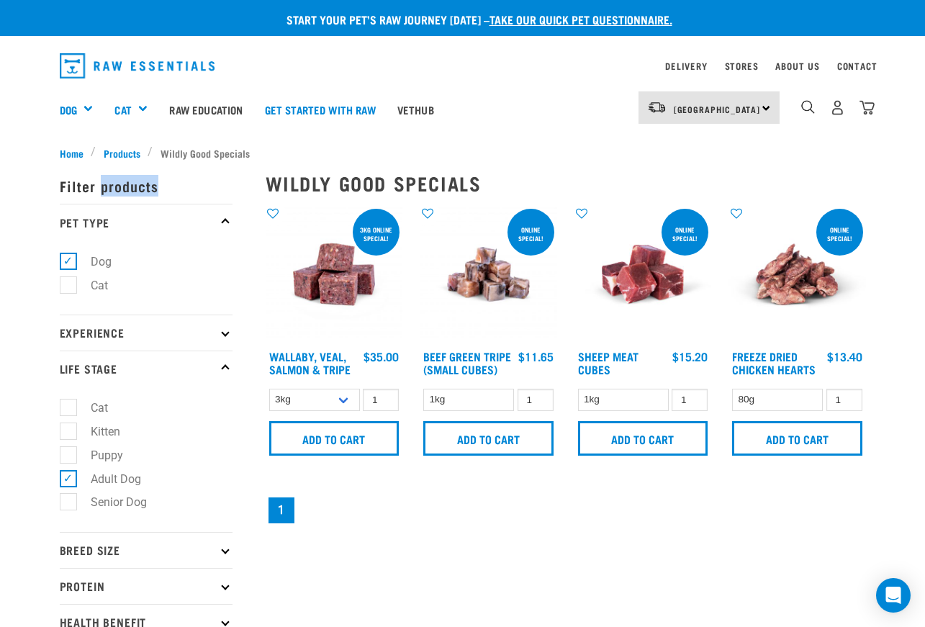
click at [127, 156] on div "× Filter products Pet Type Dog Cat Experience New Raw Feeder Experienced Raw Fe…" at bounding box center [154, 473] width 206 height 643
click at [125, 151] on span "Products" at bounding box center [122, 152] width 37 height 15
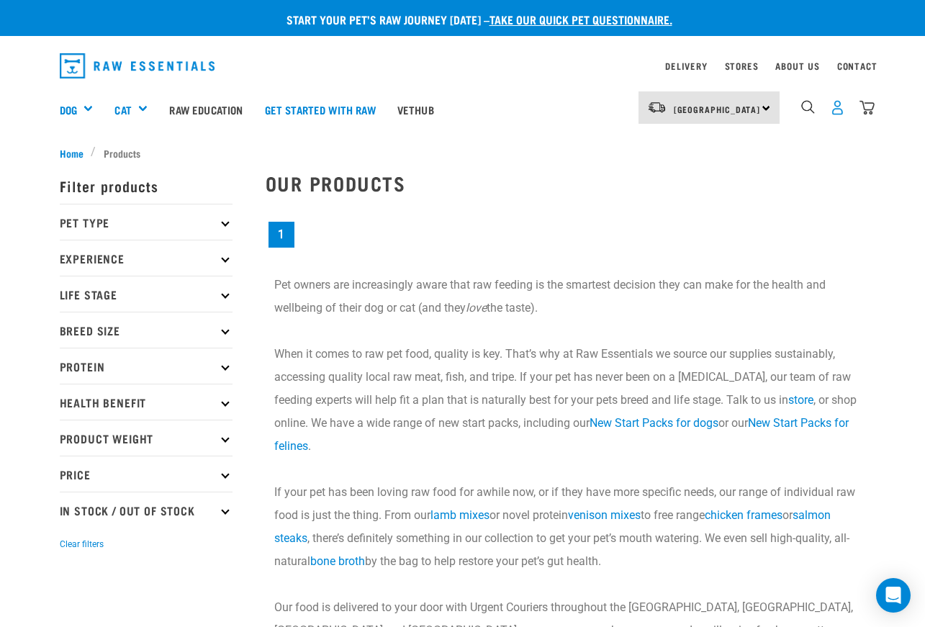
click at [836, 110] on img "dropdown navigation" at bounding box center [837, 107] width 15 height 15
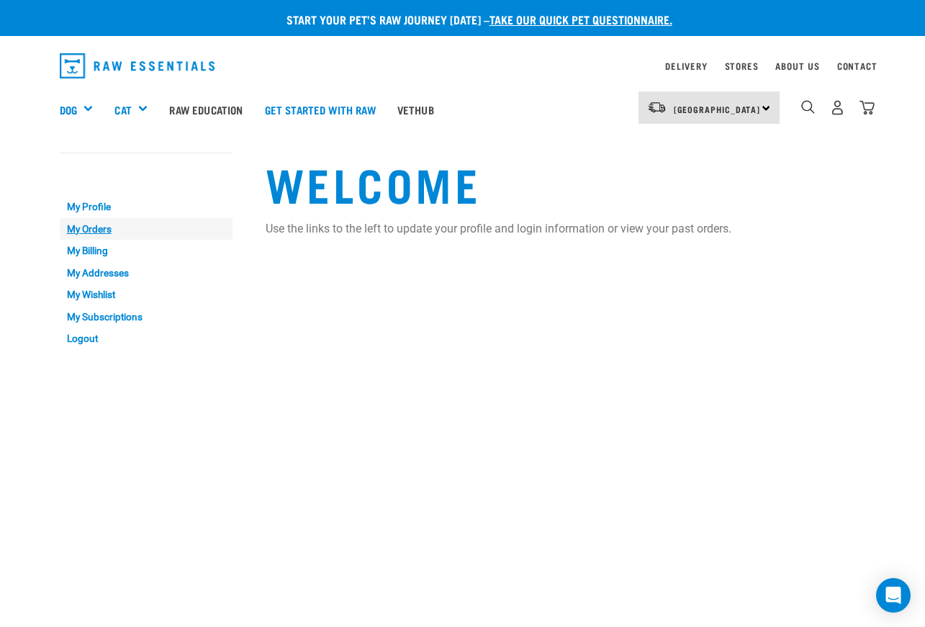
click at [87, 233] on link "My Orders" at bounding box center [146, 229] width 173 height 22
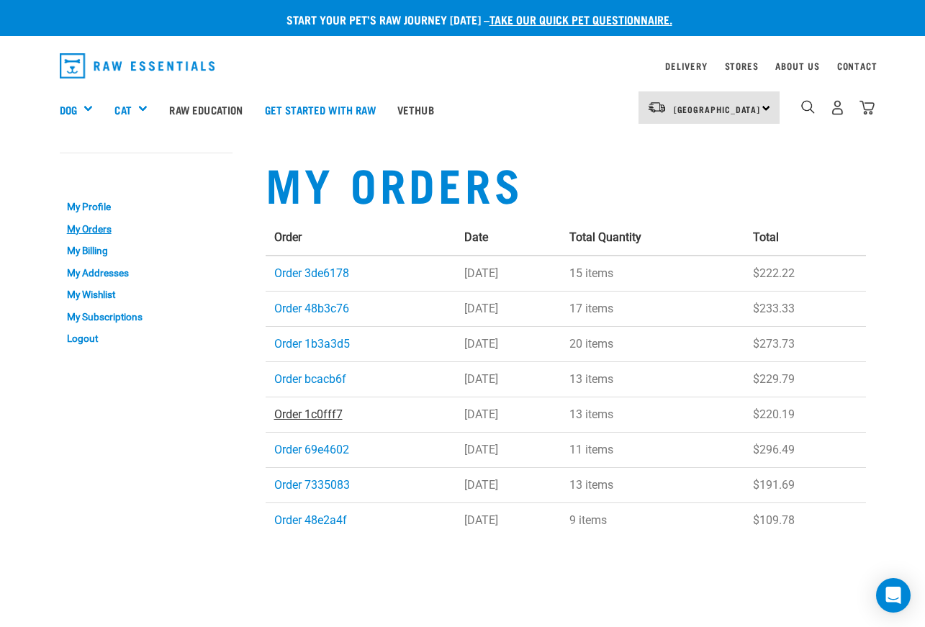
click at [326, 411] on link "Order 1c0fff7" at bounding box center [308, 415] width 68 height 14
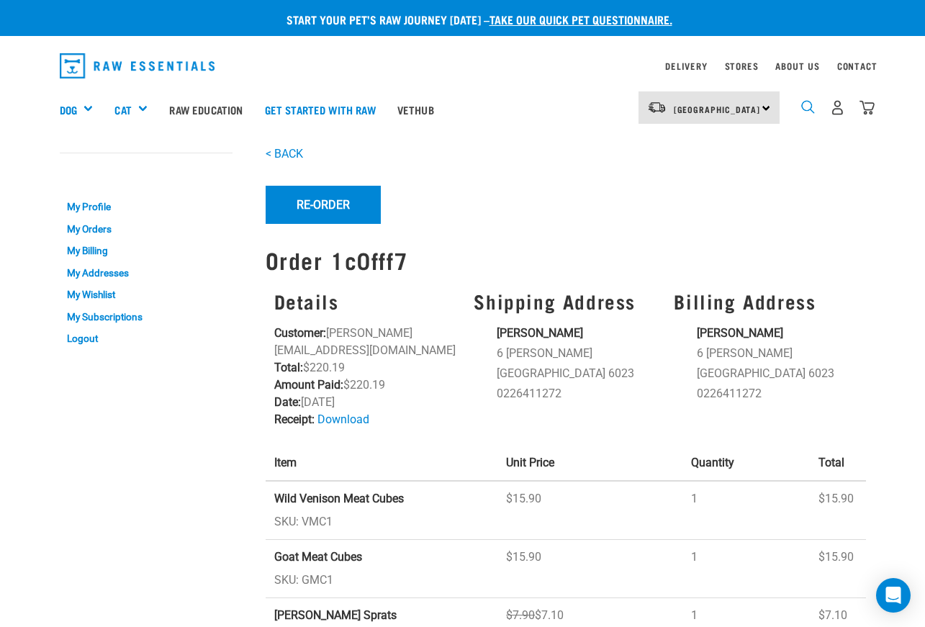
click at [807, 113] on img "dropdown navigation" at bounding box center [809, 107] width 14 height 14
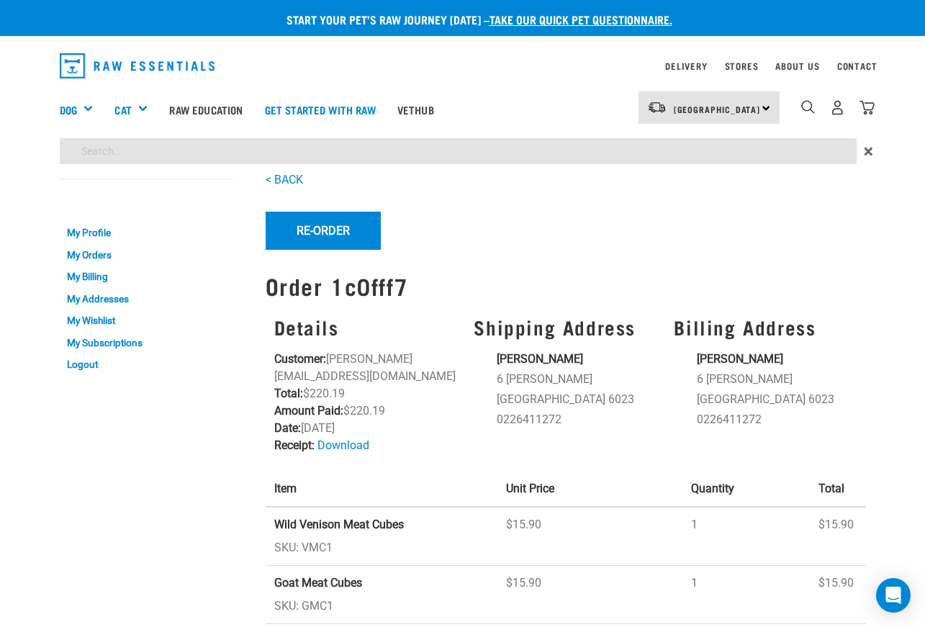
click at [303, 145] on input "search" at bounding box center [458, 151] width 797 height 26
type input "duck mix"
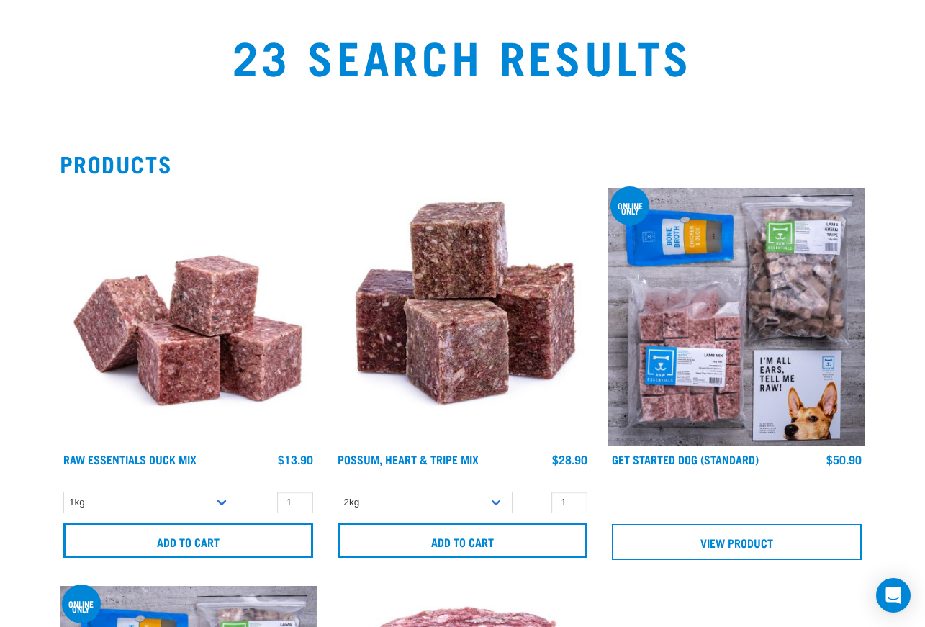
scroll to position [144, 0]
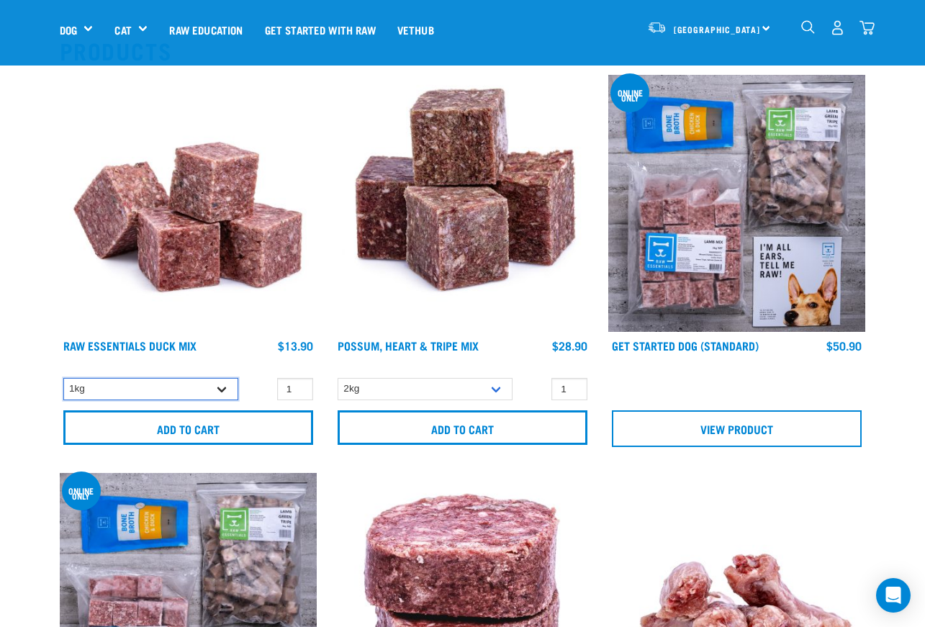
click at [222, 388] on select "1kg 3kg" at bounding box center [150, 389] width 175 height 22
click at [63, 378] on select "1kg 3kg" at bounding box center [150, 389] width 175 height 22
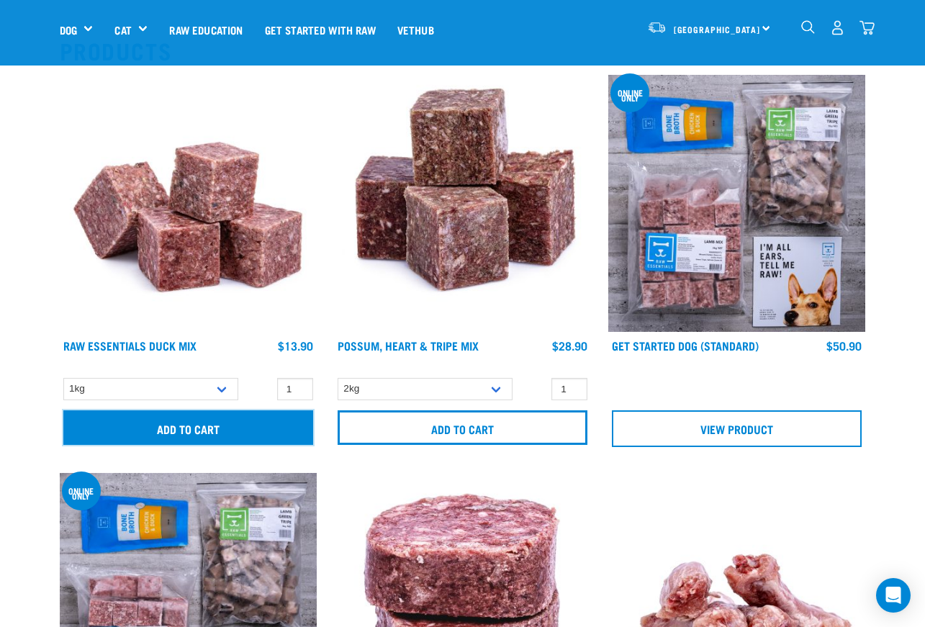
click at [217, 430] on input "Add to cart" at bounding box center [188, 428] width 250 height 35
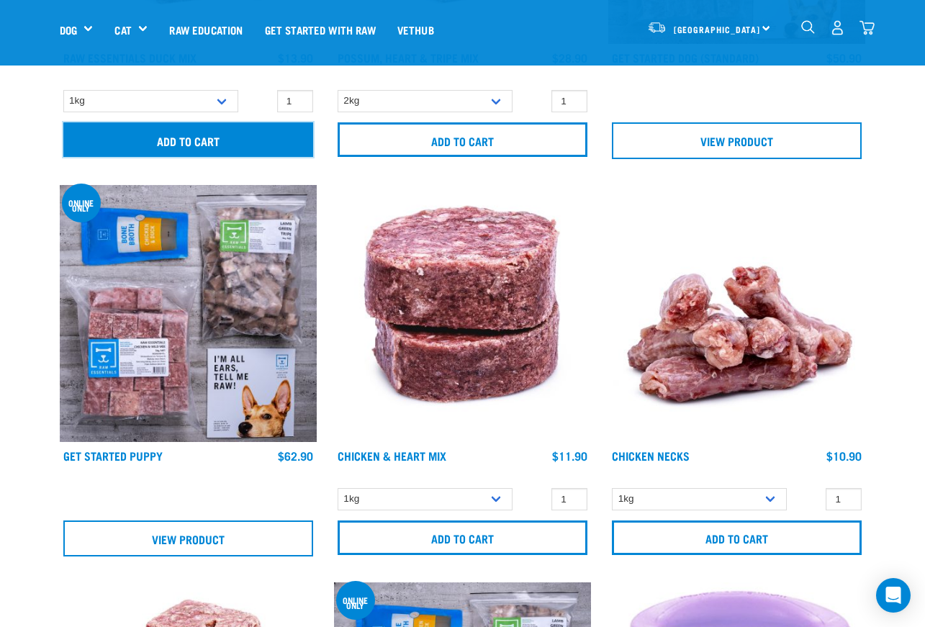
scroll to position [504, 0]
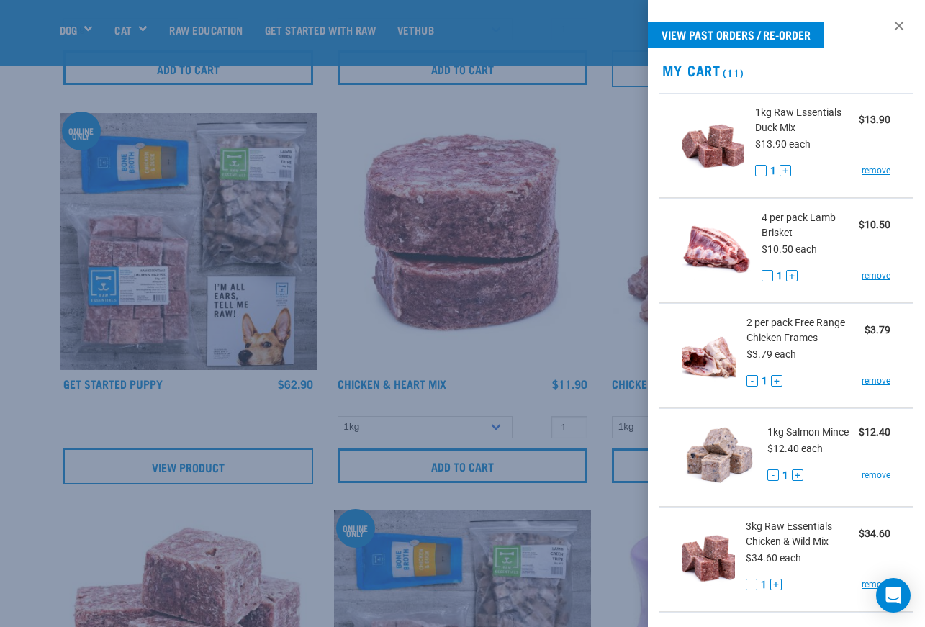
drag, startPoint x: 889, startPoint y: 30, endPoint x: 873, endPoint y: 52, distance: 27.4
click at [889, 30] on link at bounding box center [899, 25] width 23 height 23
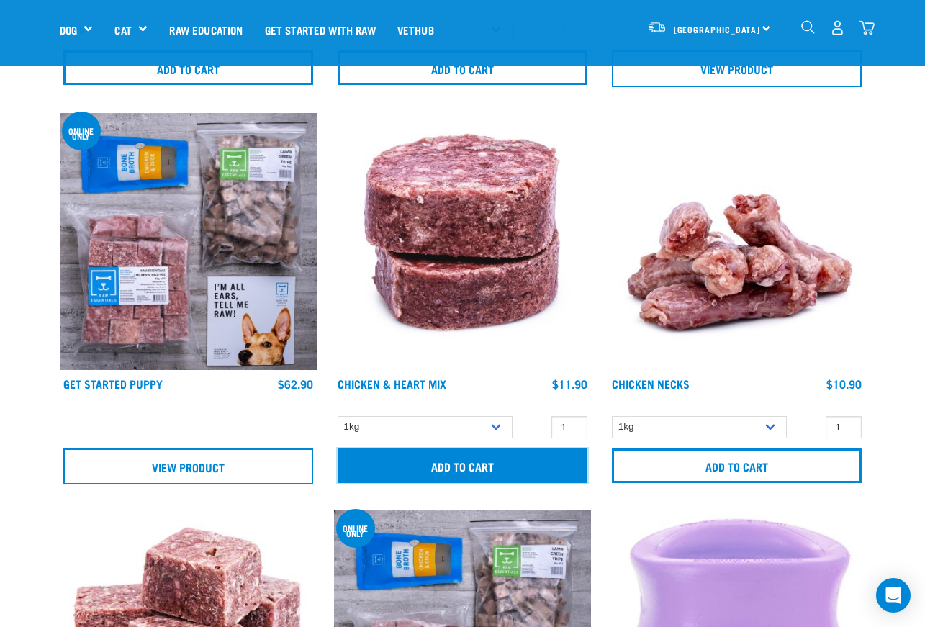
click at [493, 465] on input "Add to cart" at bounding box center [463, 466] width 250 height 35
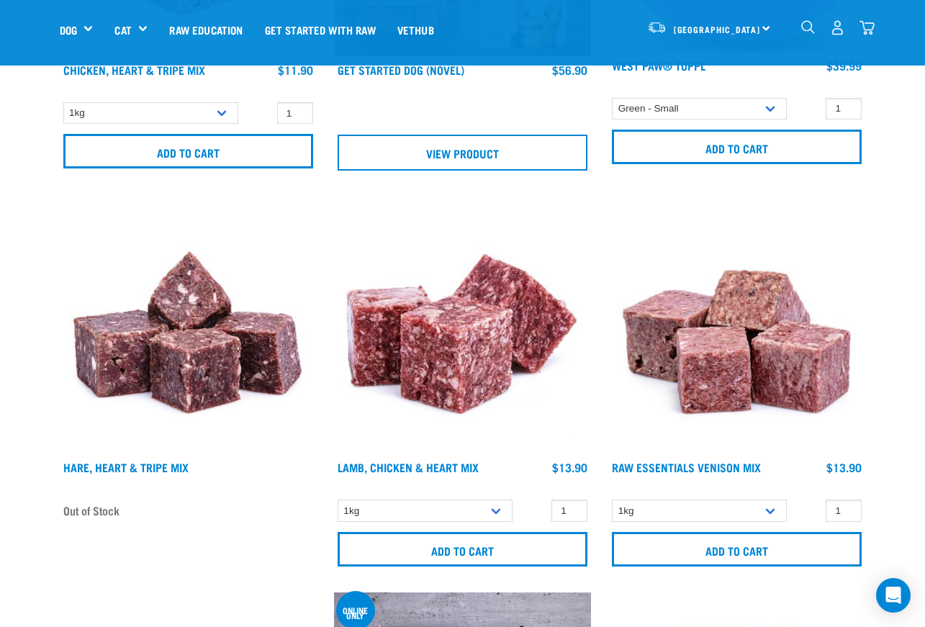
scroll to position [1224, 0]
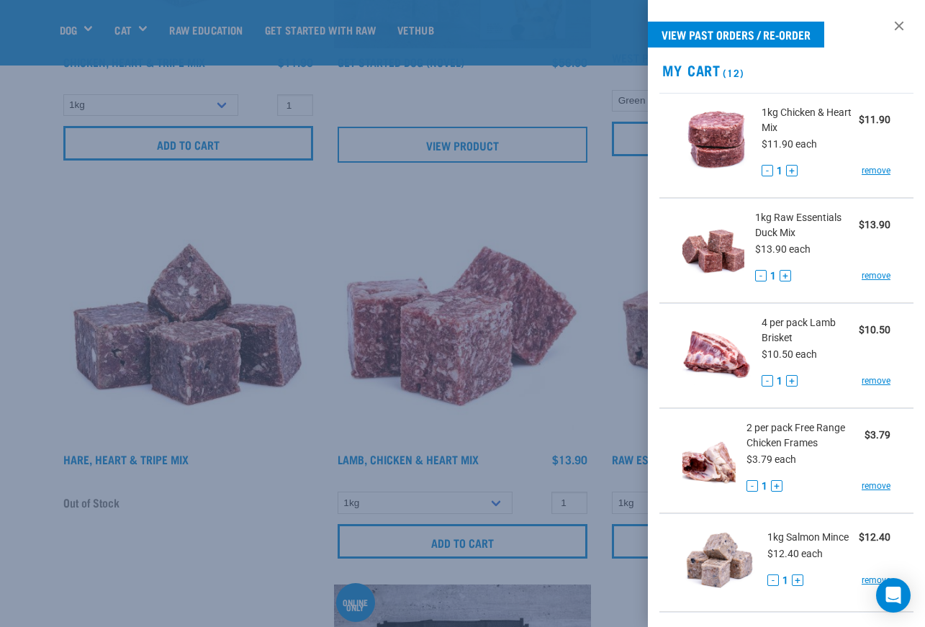
click at [28, 314] on div at bounding box center [462, 313] width 925 height 627
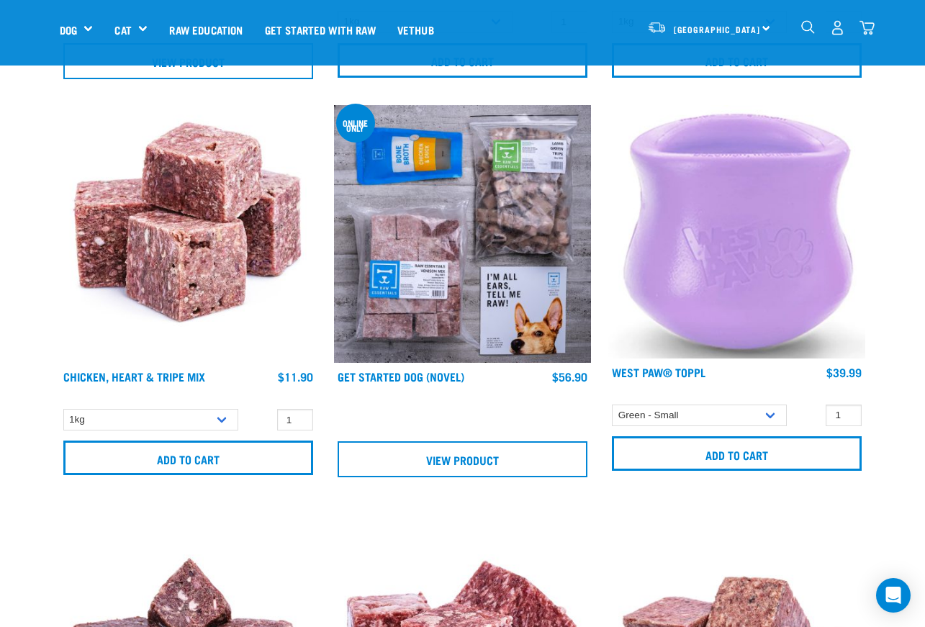
scroll to position [792, 0]
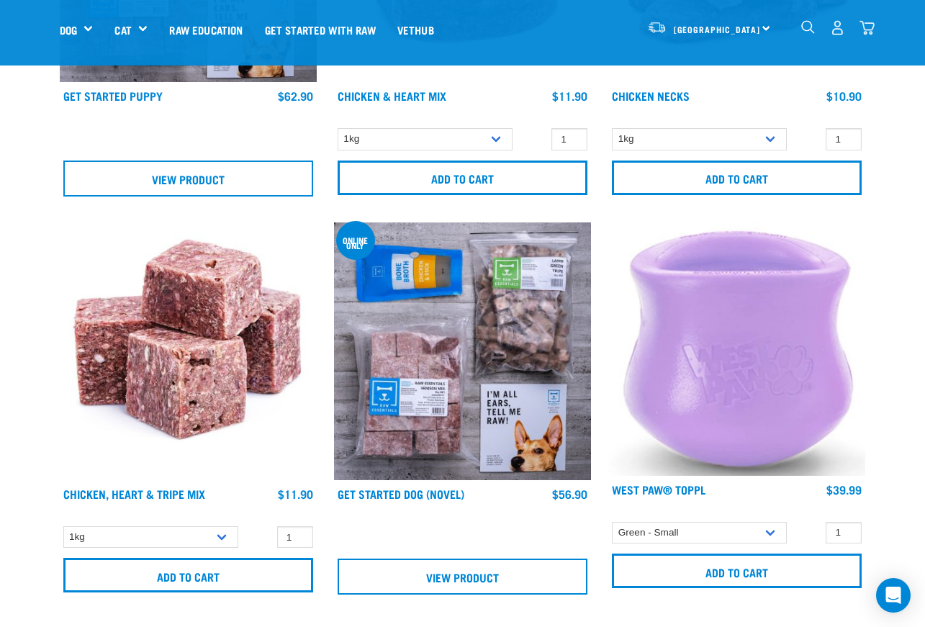
click at [867, 26] on img "dropdown navigation" at bounding box center [867, 27] width 15 height 15
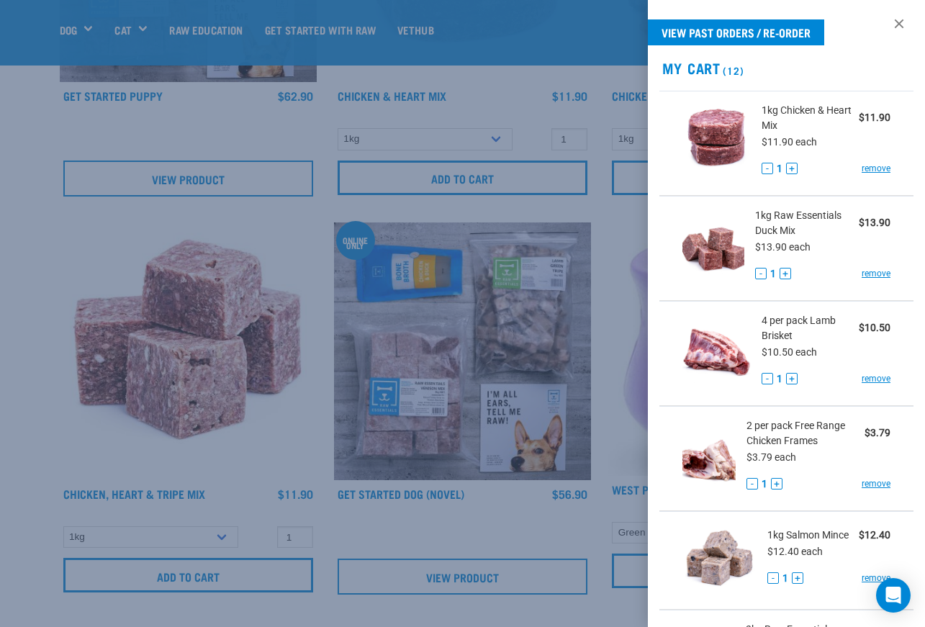
scroll to position [0, 0]
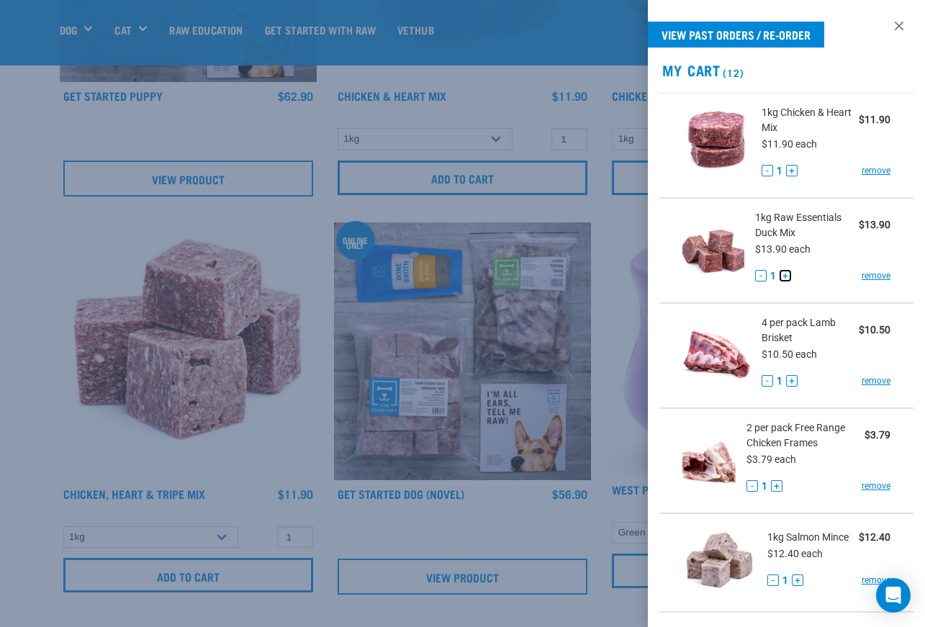
click at [783, 273] on button "+" at bounding box center [786, 276] width 12 height 12
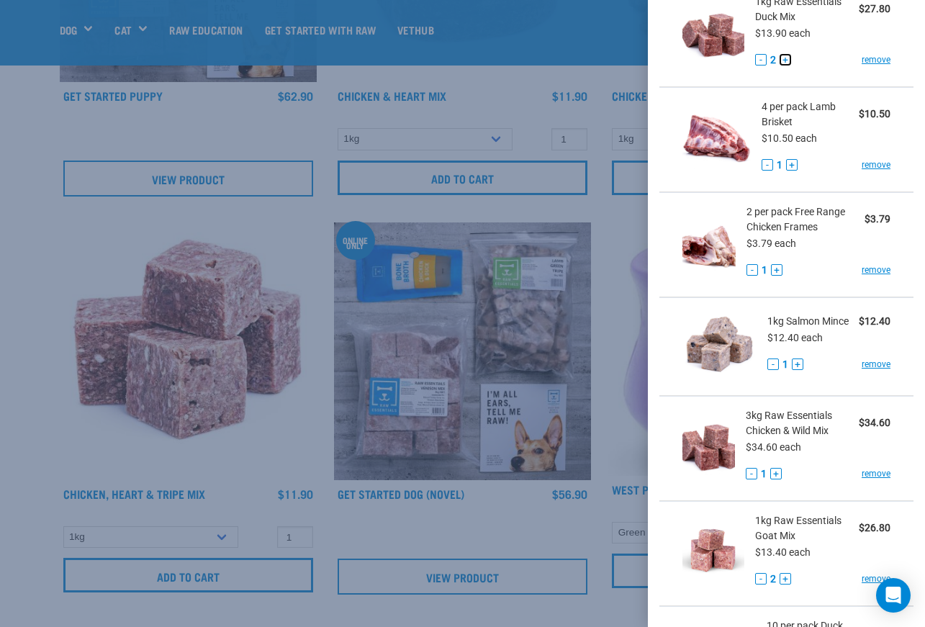
scroll to position [288, 0]
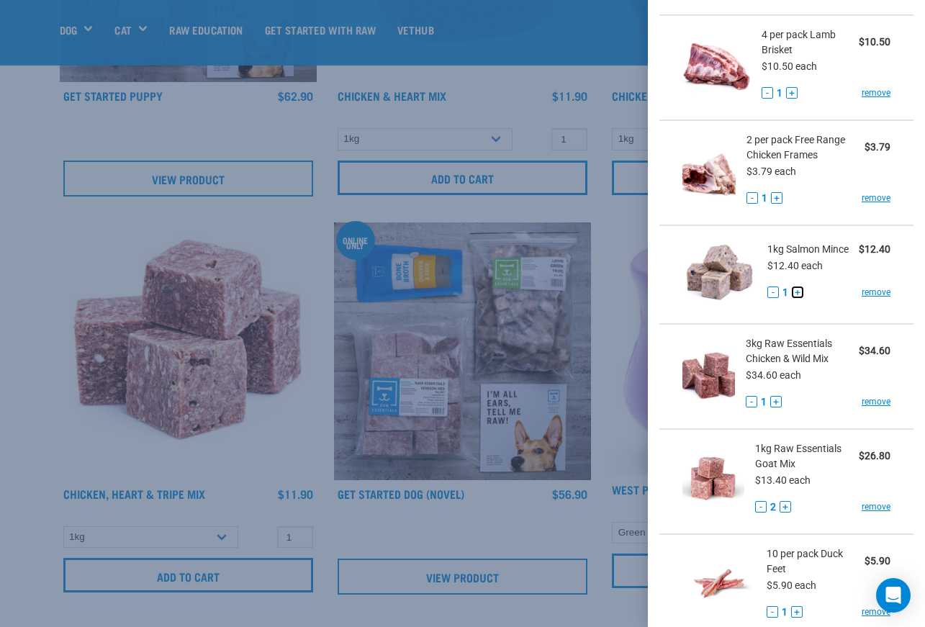
click at [799, 298] on button "+" at bounding box center [798, 293] width 12 height 12
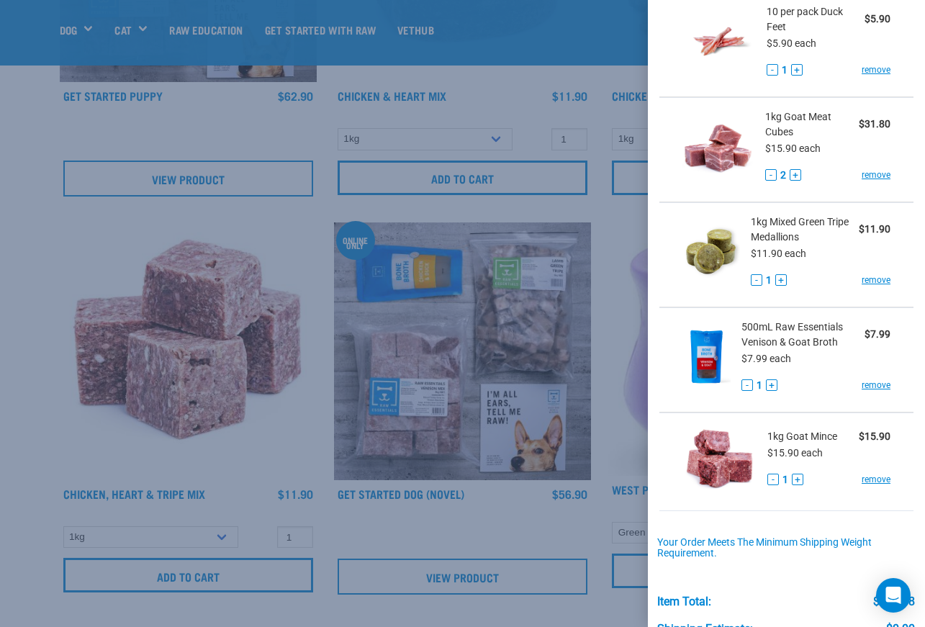
scroll to position [864, 0]
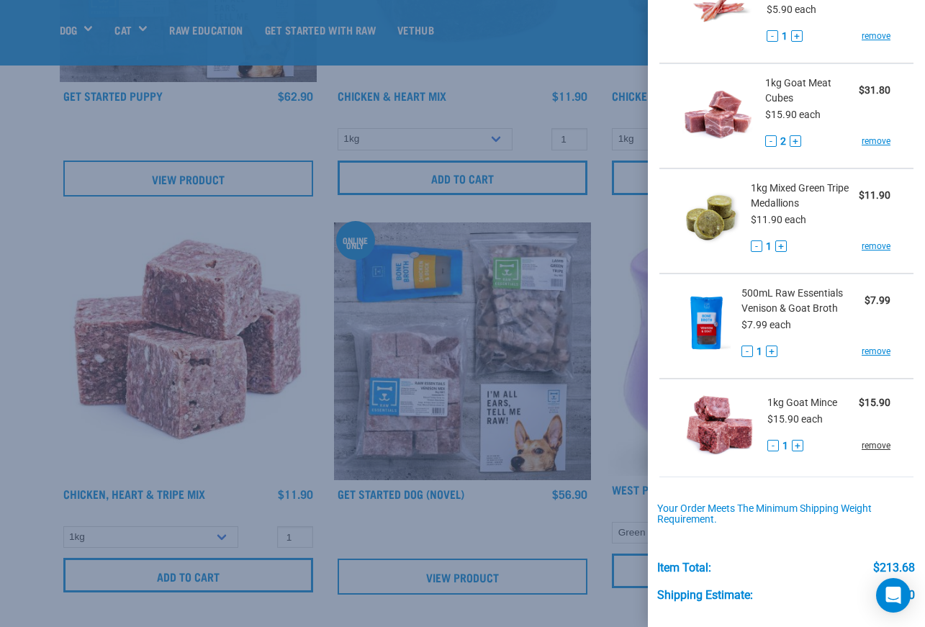
click at [864, 451] on link "remove" at bounding box center [876, 445] width 29 height 13
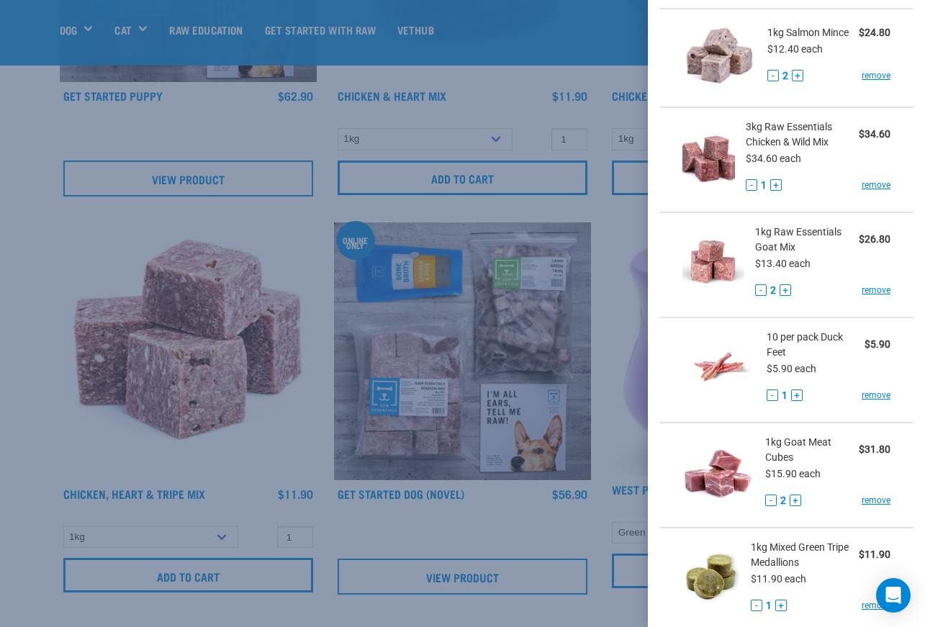
scroll to position [504, 0]
click at [797, 402] on button "+" at bounding box center [798, 396] width 12 height 12
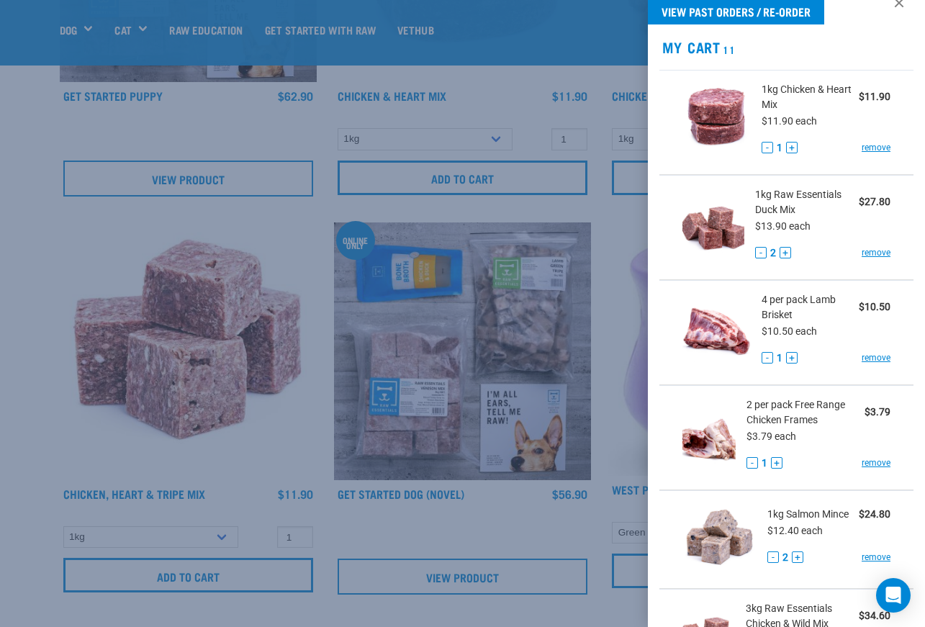
scroll to position [0, 0]
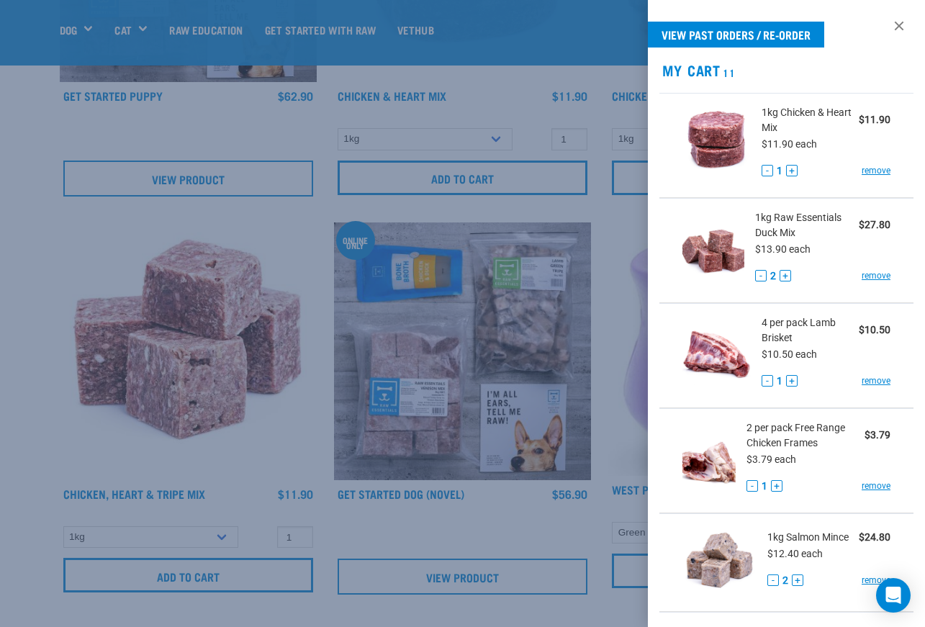
click at [19, 238] on div at bounding box center [462, 313] width 925 height 627
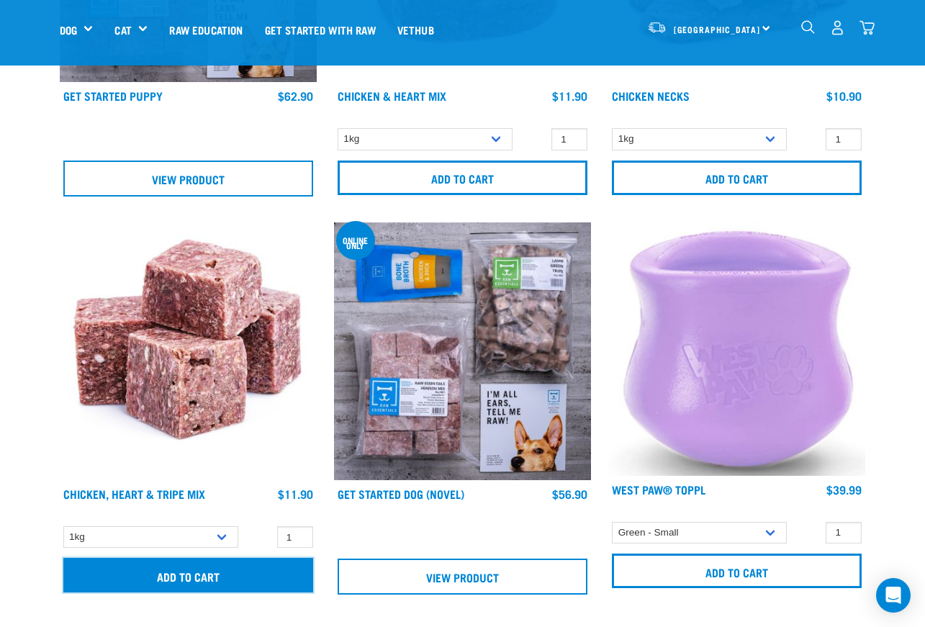
click at [200, 578] on input "Add to cart" at bounding box center [188, 575] width 250 height 35
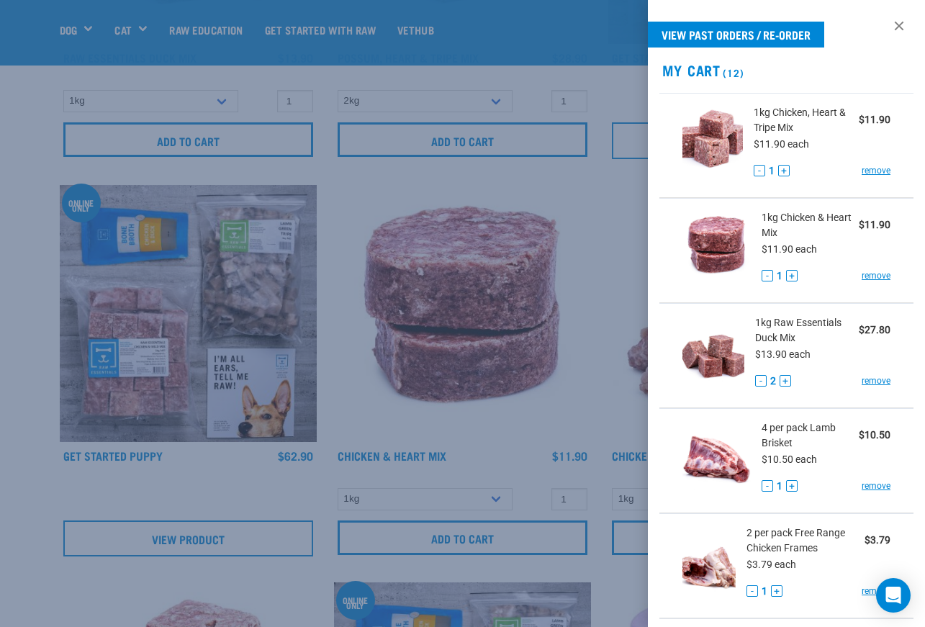
scroll to position [72, 0]
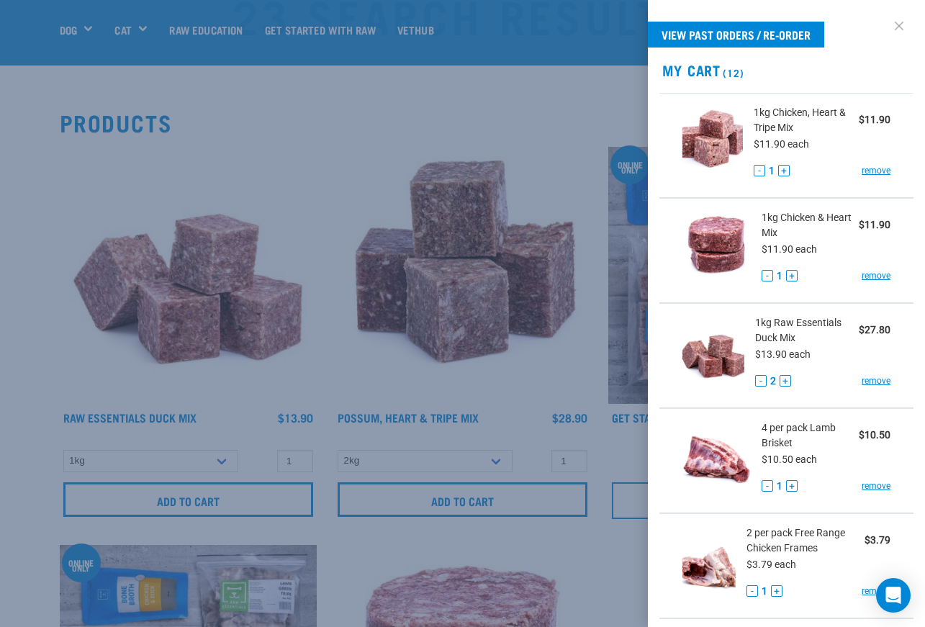
click at [888, 30] on link at bounding box center [899, 25] width 23 height 23
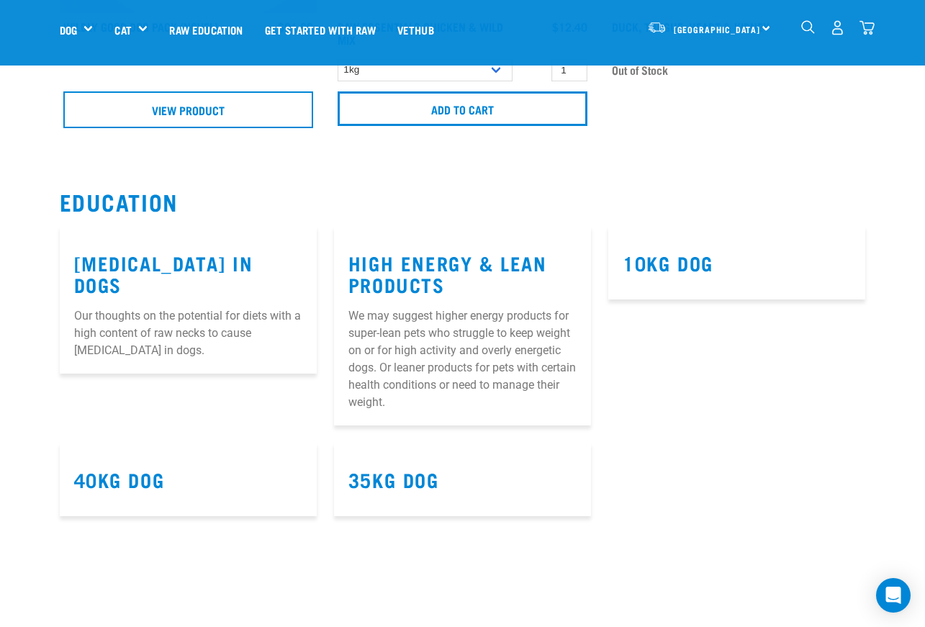
scroll to position [2449, 0]
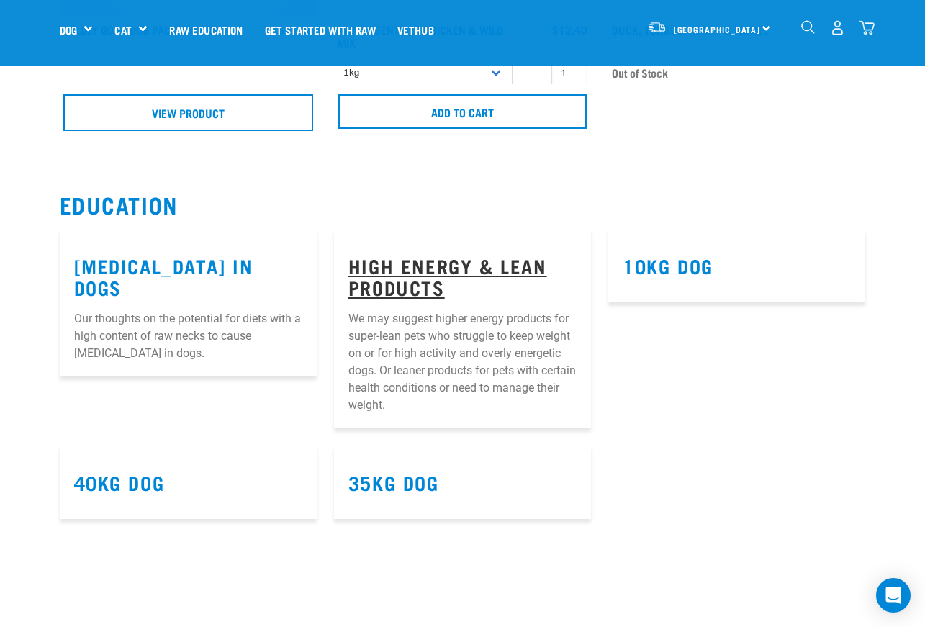
click at [406, 266] on link "High Energy & Lean Products" at bounding box center [448, 276] width 199 height 33
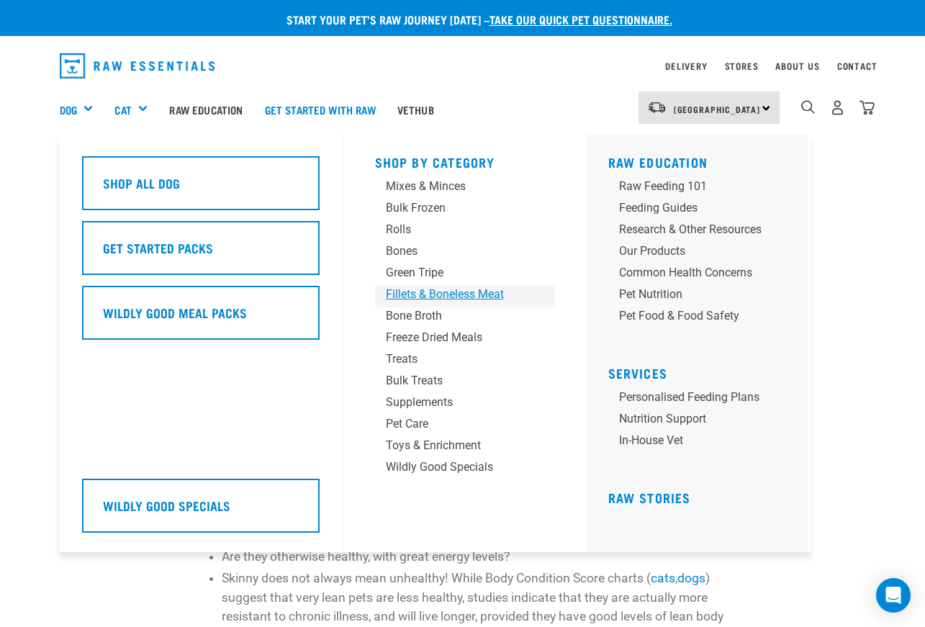
click at [458, 296] on div "Fillets & Boneless Meat" at bounding box center [453, 294] width 135 height 17
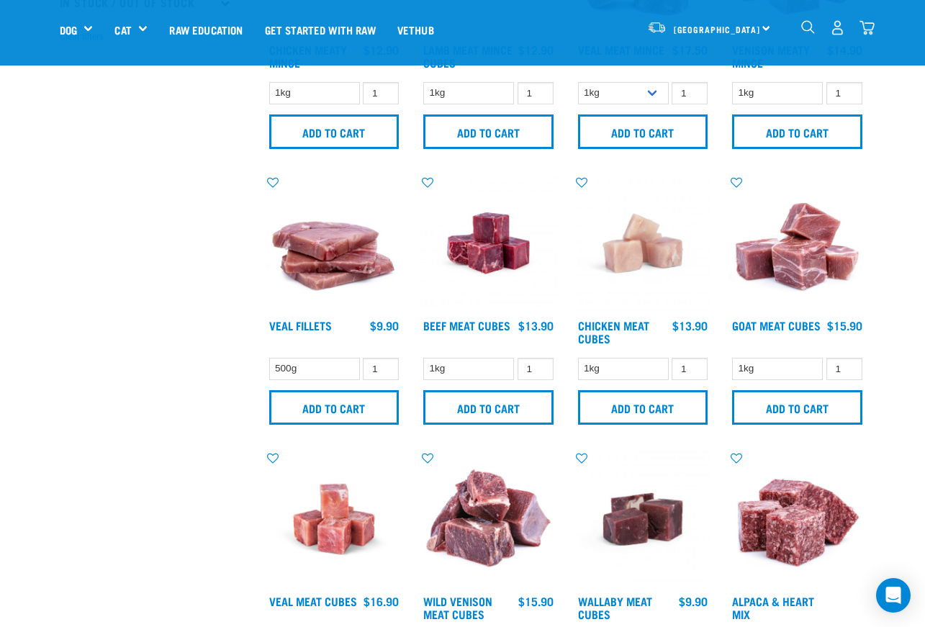
scroll to position [504, 0]
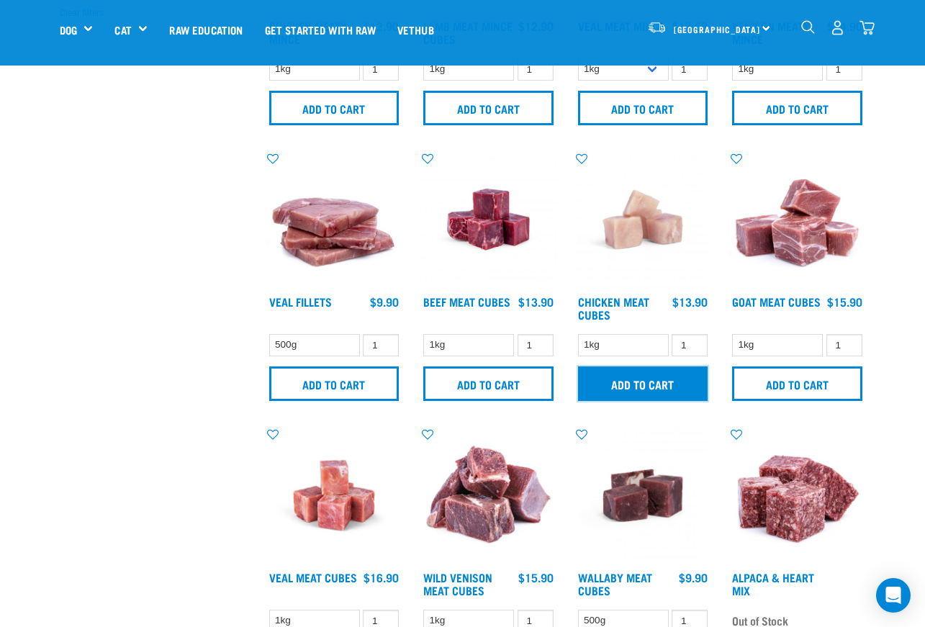
click at [656, 383] on input "Add to cart" at bounding box center [643, 384] width 130 height 35
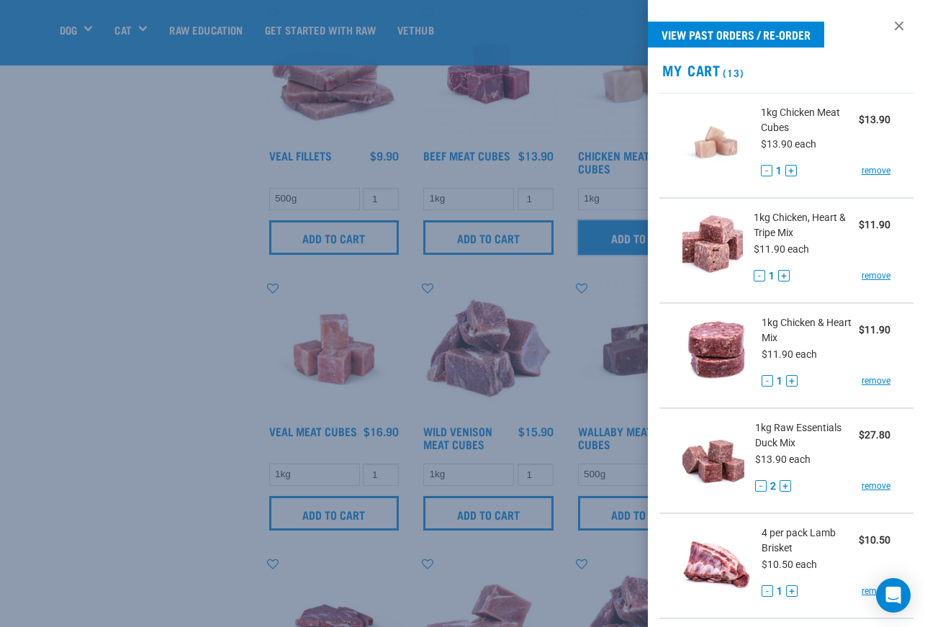
scroll to position [720, 0]
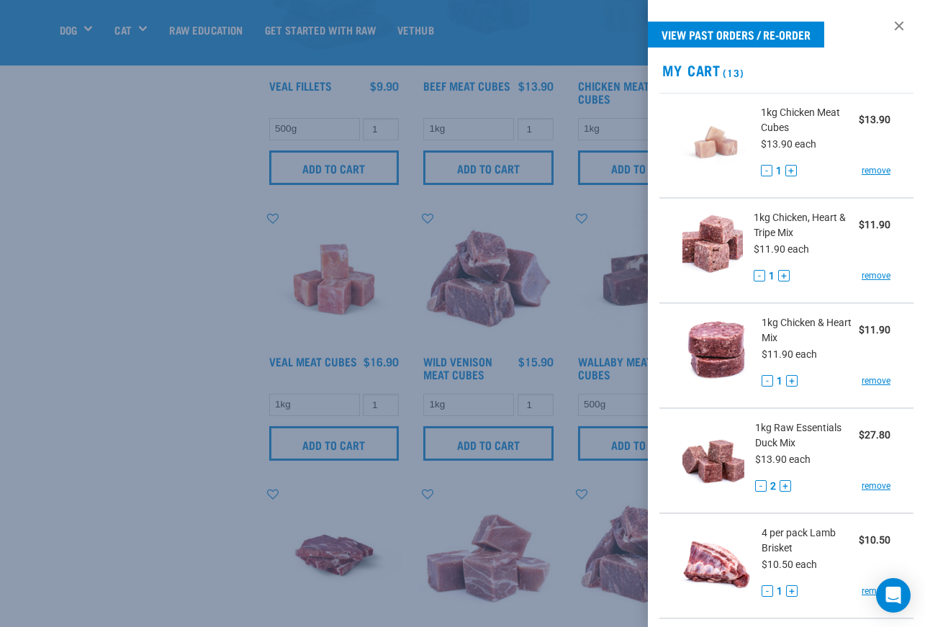
click at [158, 431] on div at bounding box center [462, 313] width 925 height 627
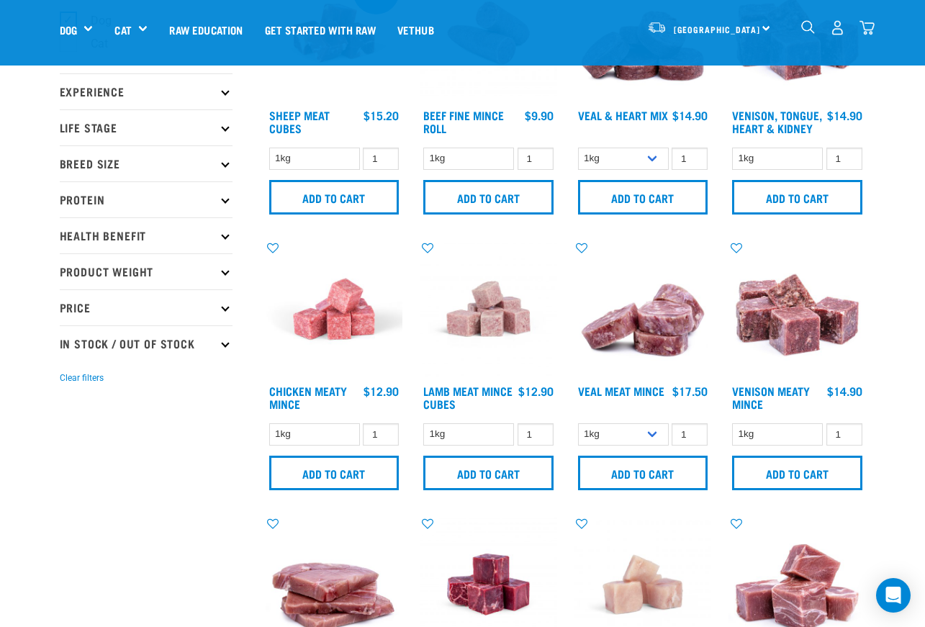
scroll to position [144, 0]
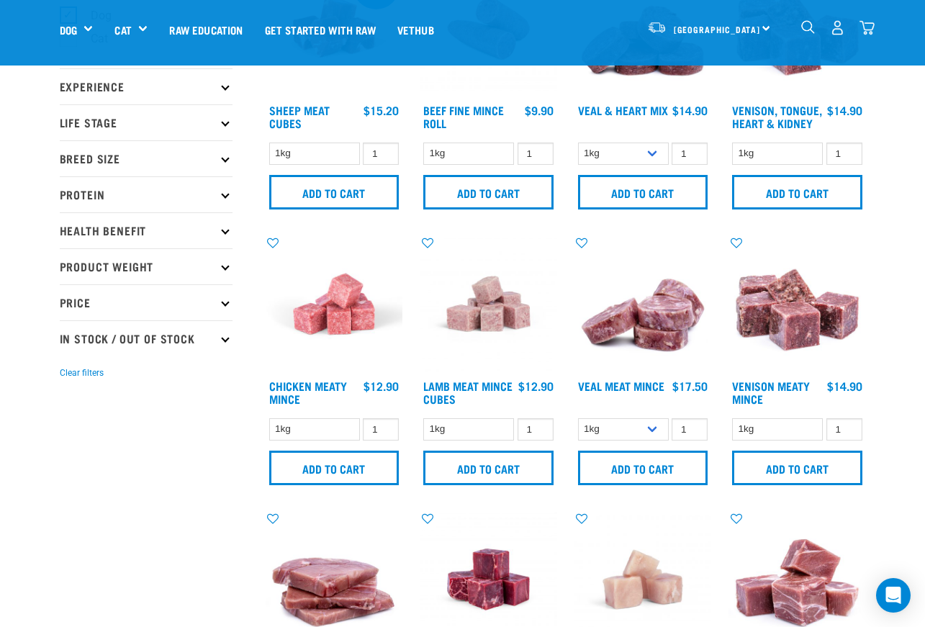
click at [228, 87] on icon at bounding box center [225, 86] width 8 height 8
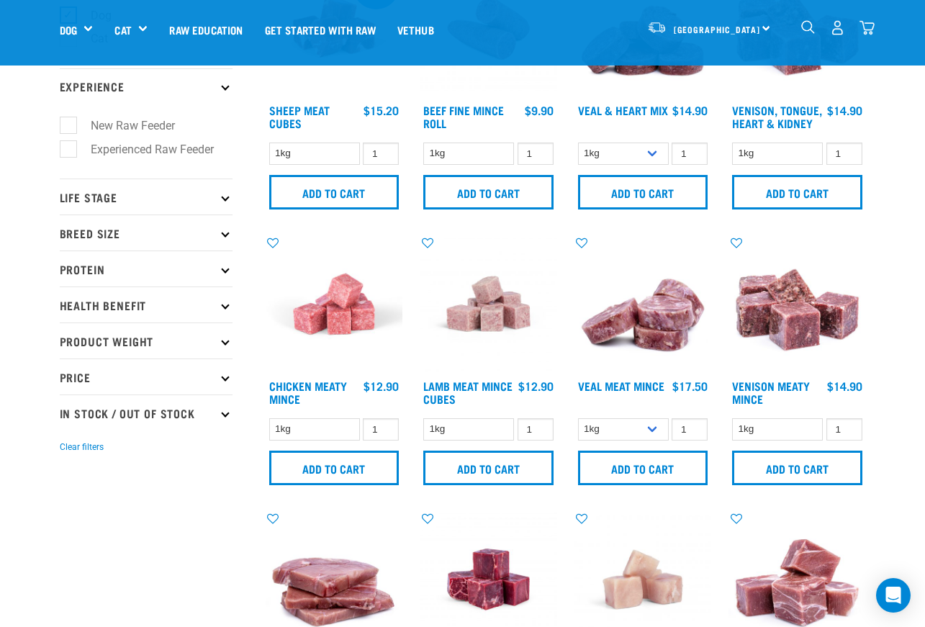
click at [225, 201] on icon at bounding box center [225, 197] width 8 height 8
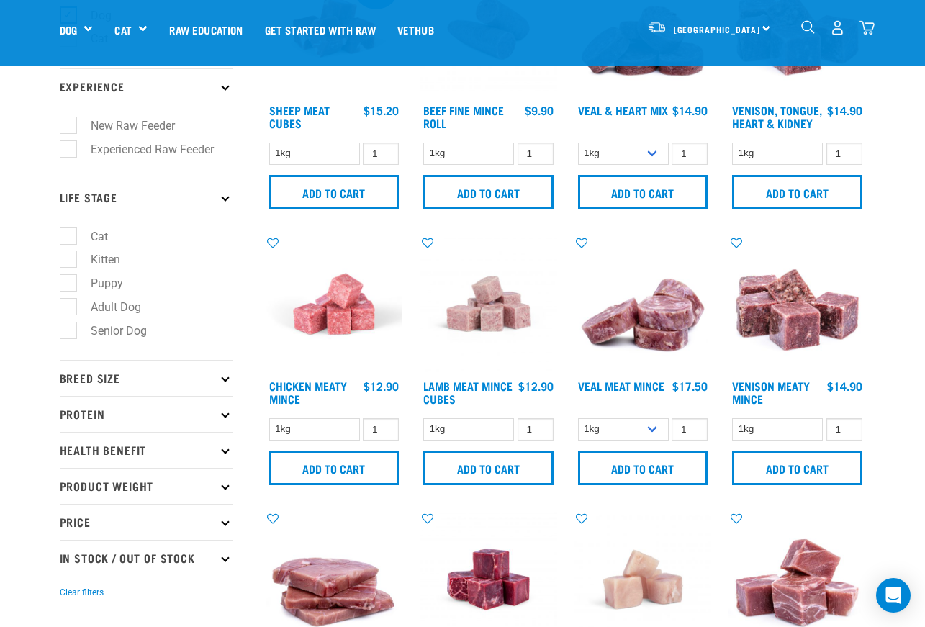
click at [223, 417] on p "Protein" at bounding box center [146, 414] width 173 height 36
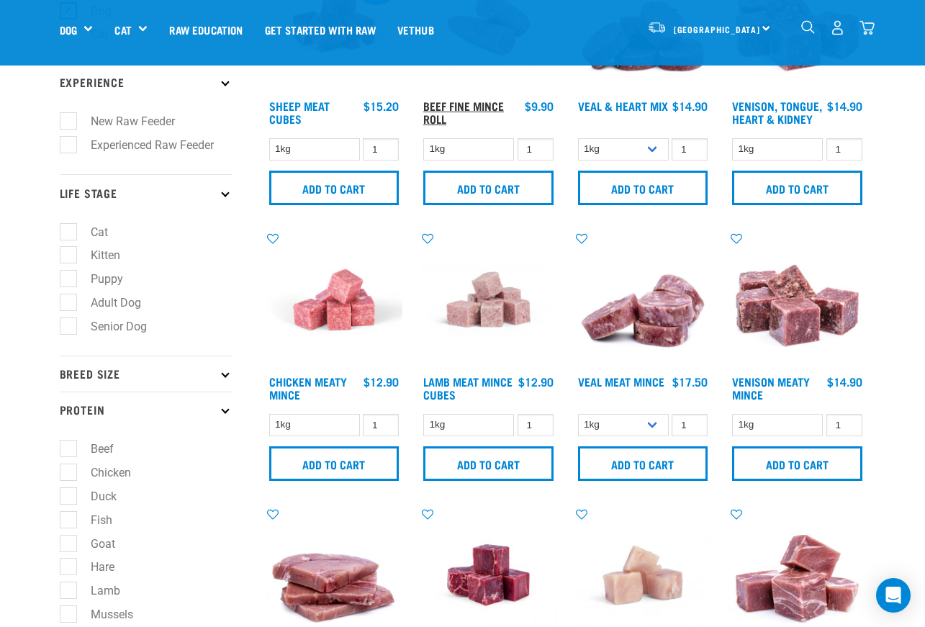
scroll to position [0, 0]
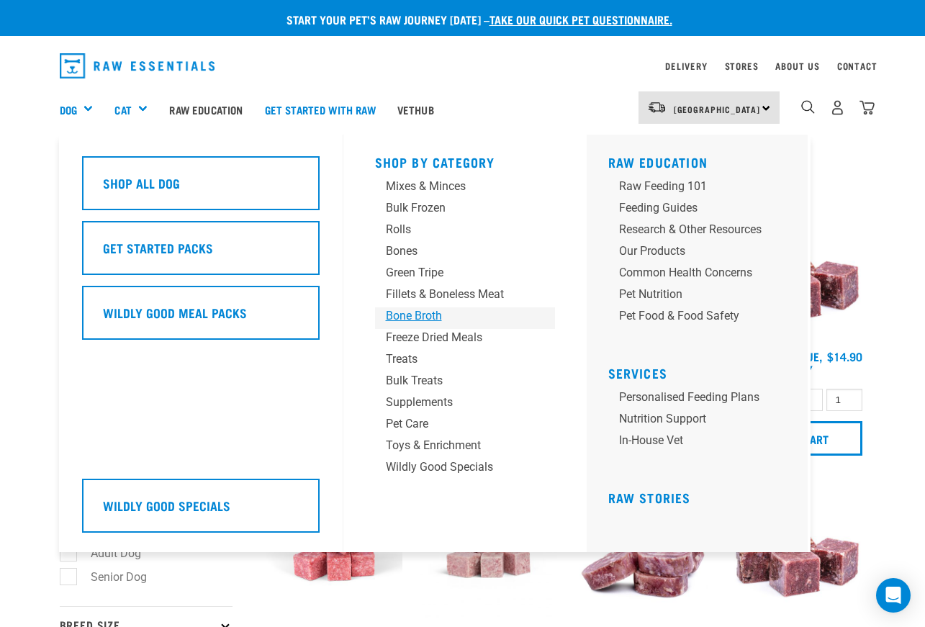
click at [421, 312] on div "Bone Broth" at bounding box center [453, 316] width 135 height 17
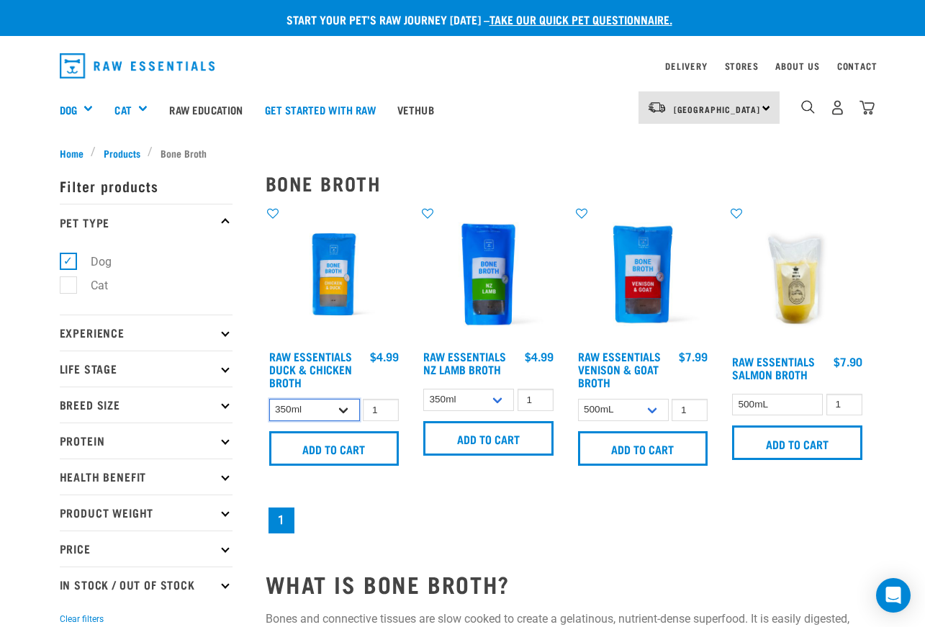
click at [340, 413] on select "350ml Bulk (40 pack)" at bounding box center [314, 410] width 91 height 22
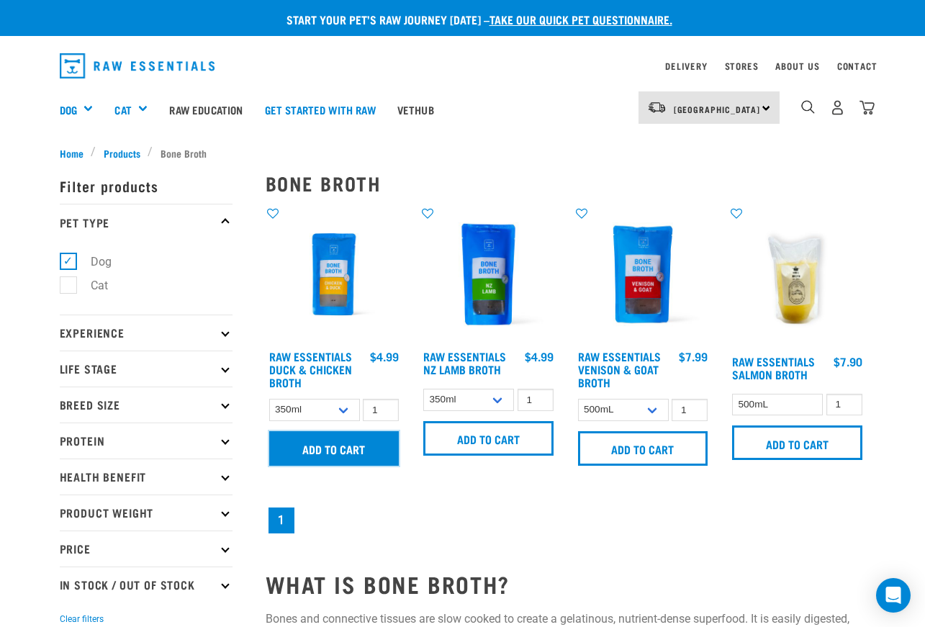
click at [344, 447] on input "Add to cart" at bounding box center [334, 448] width 130 height 35
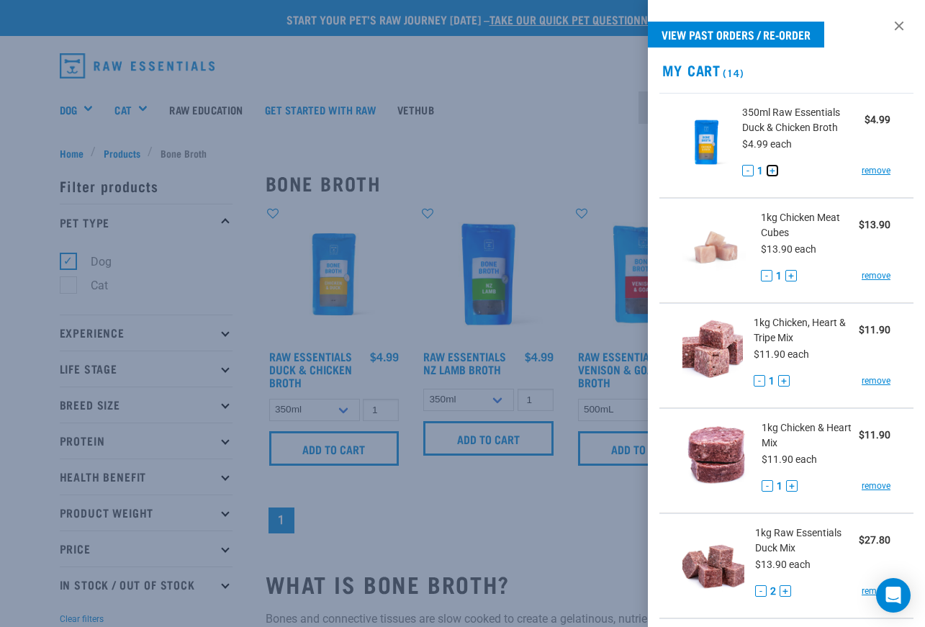
click at [771, 171] on button "+" at bounding box center [773, 171] width 12 height 12
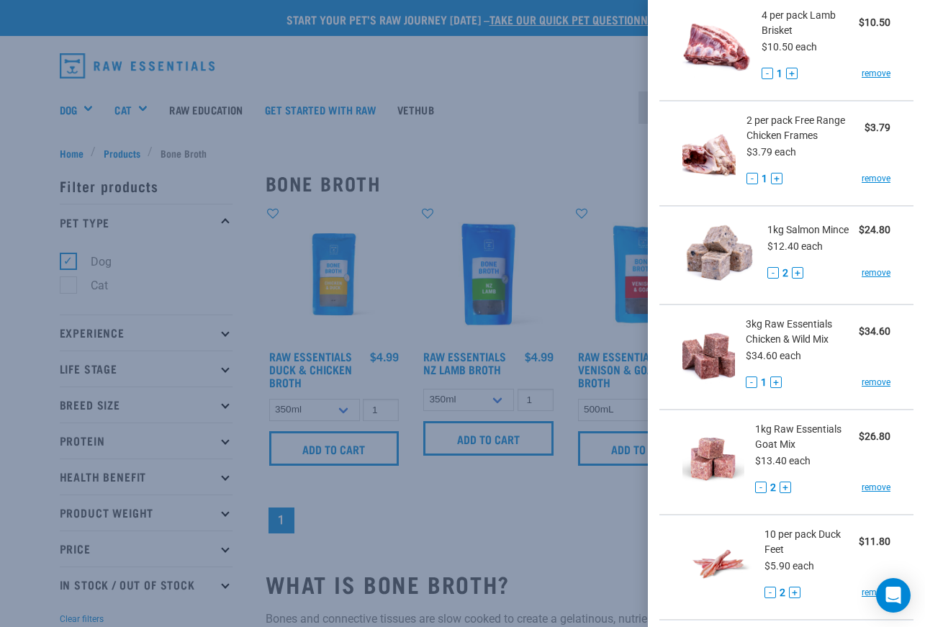
scroll to position [648, 0]
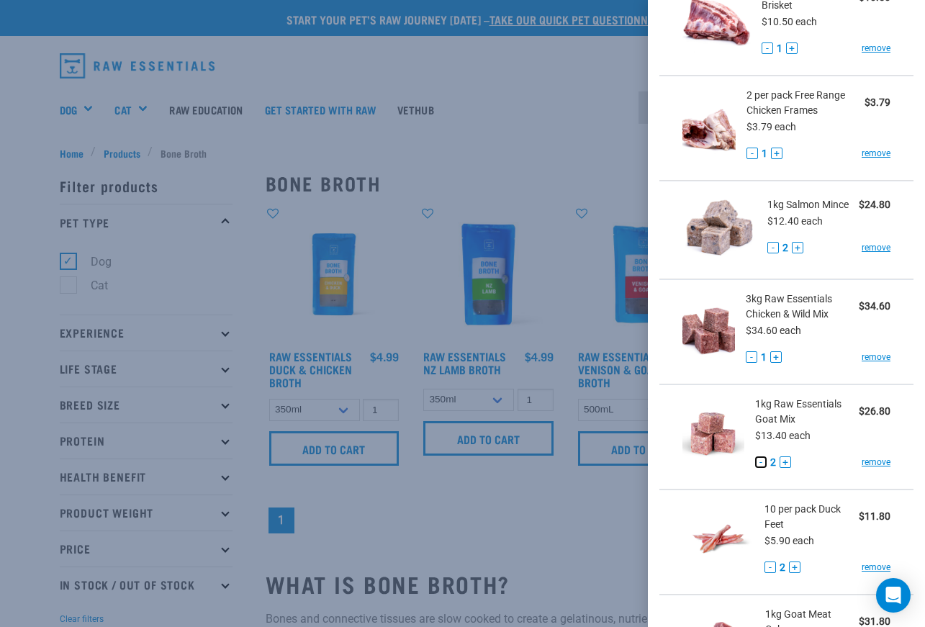
click at [759, 468] on button "-" at bounding box center [762, 463] width 12 height 12
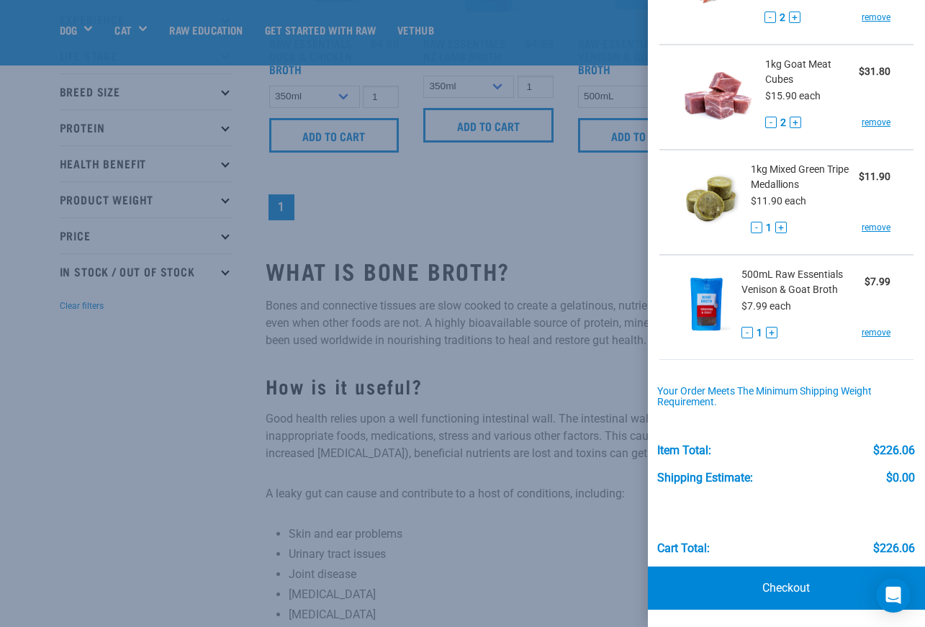
scroll to position [216, 0]
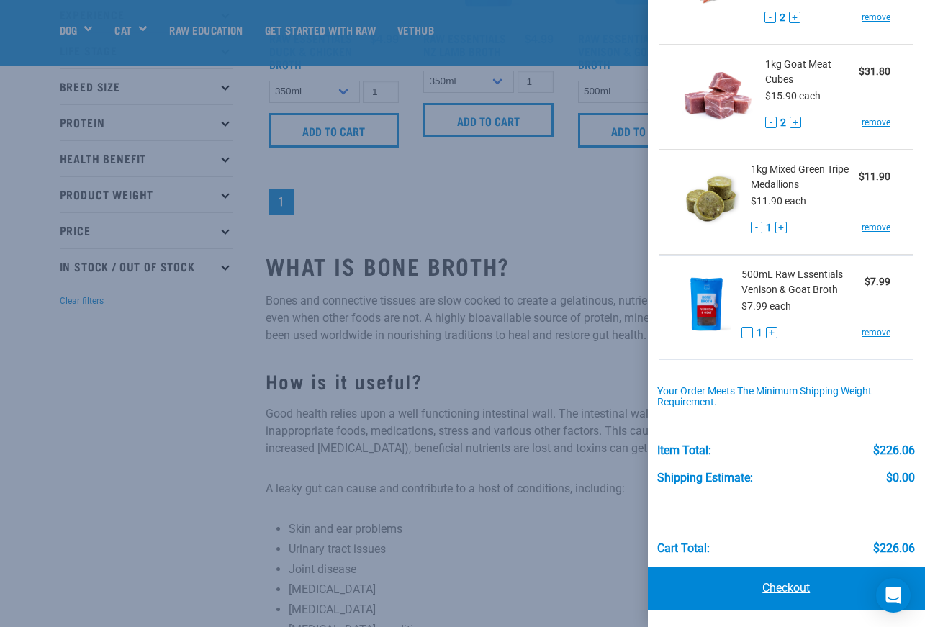
click at [782, 591] on link "Checkout" at bounding box center [787, 588] width 278 height 43
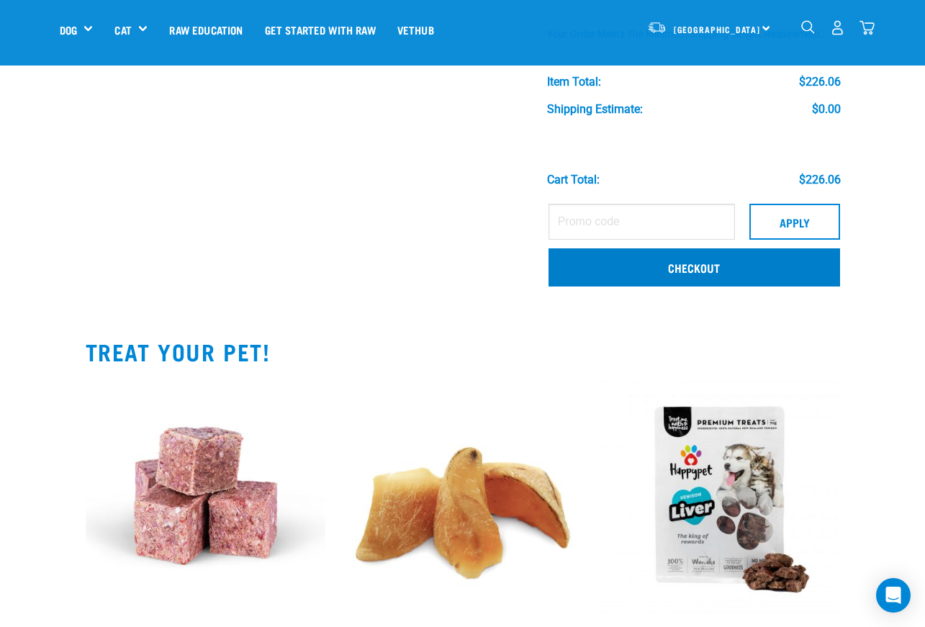
scroll to position [1440, 0]
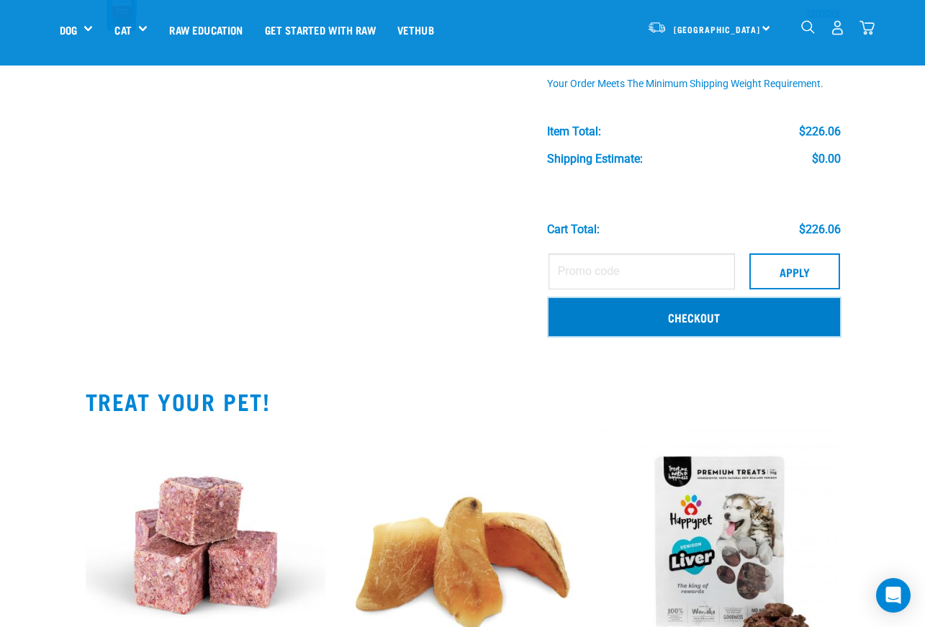
click at [717, 315] on link "Checkout" at bounding box center [695, 316] width 292 height 37
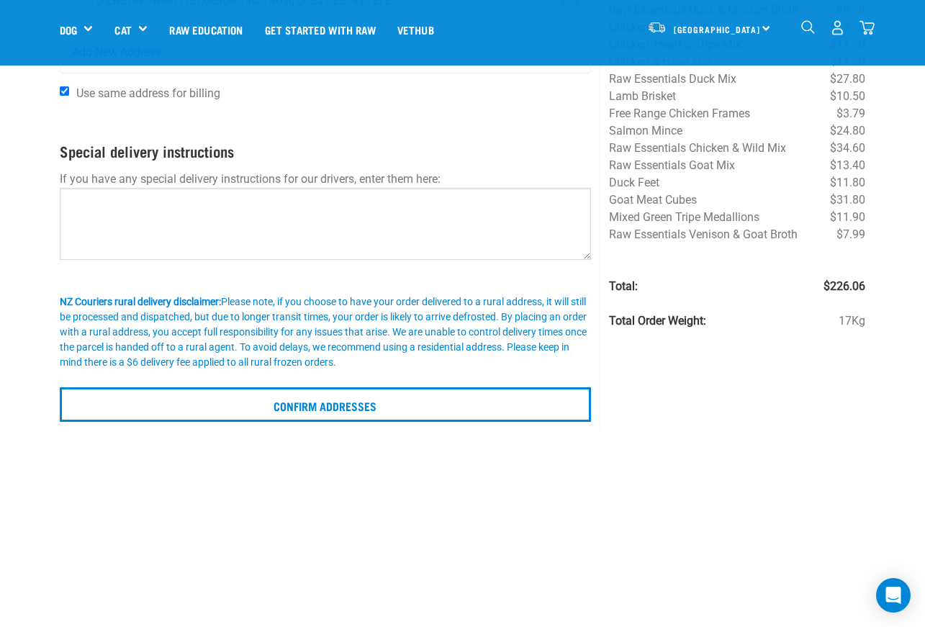
scroll to position [216, 0]
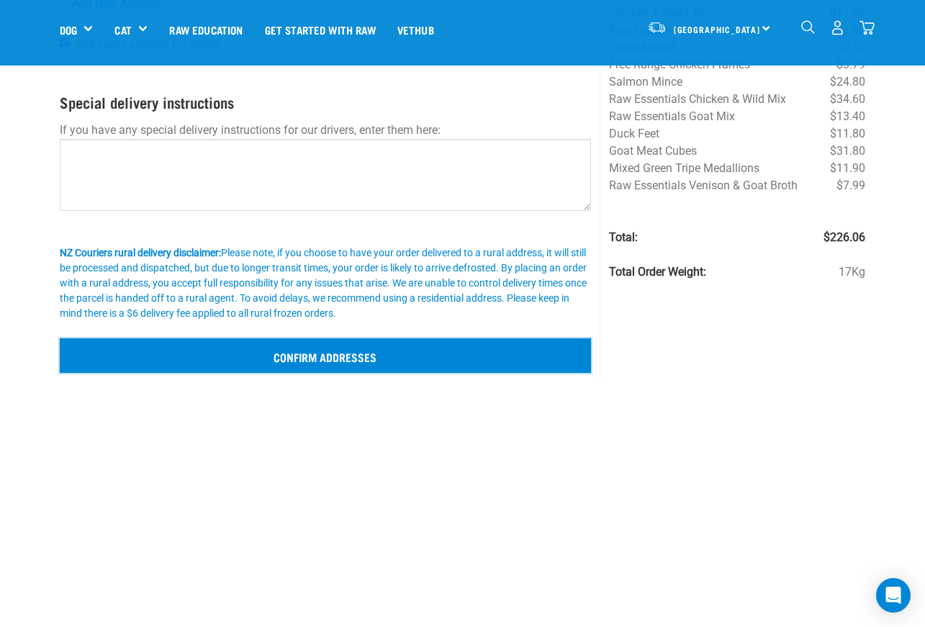
drag, startPoint x: 387, startPoint y: 361, endPoint x: 412, endPoint y: 364, distance: 25.5
click at [387, 361] on input "Confirm addresses" at bounding box center [326, 356] width 532 height 35
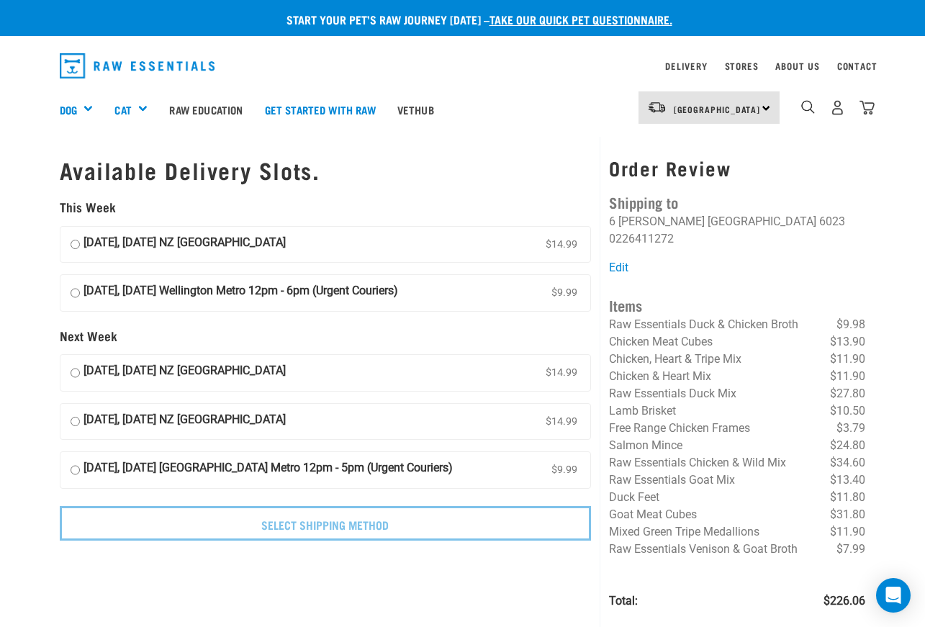
click at [107, 242] on strong "26 September, Friday NZ Couriers North Island" at bounding box center [185, 245] width 202 height 22
click at [80, 242] on input "26 September, Friday NZ Couriers North Island $14.99" at bounding box center [75, 245] width 9 height 22
radio input "true"
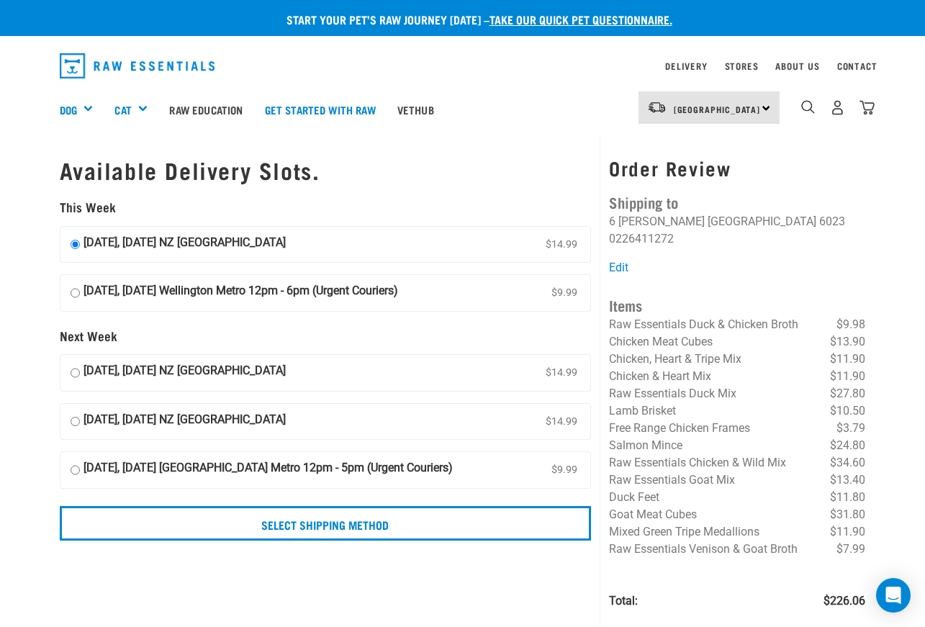
click at [118, 290] on strong "28 September, Sunday Wellington Metro 12pm - 6pm (Urgent Couriers)" at bounding box center [241, 293] width 315 height 22
click at [80, 290] on input "28 September, Sunday Wellington Metro 12pm - 6pm (Urgent Couriers) $9.99" at bounding box center [75, 293] width 9 height 22
radio input "true"
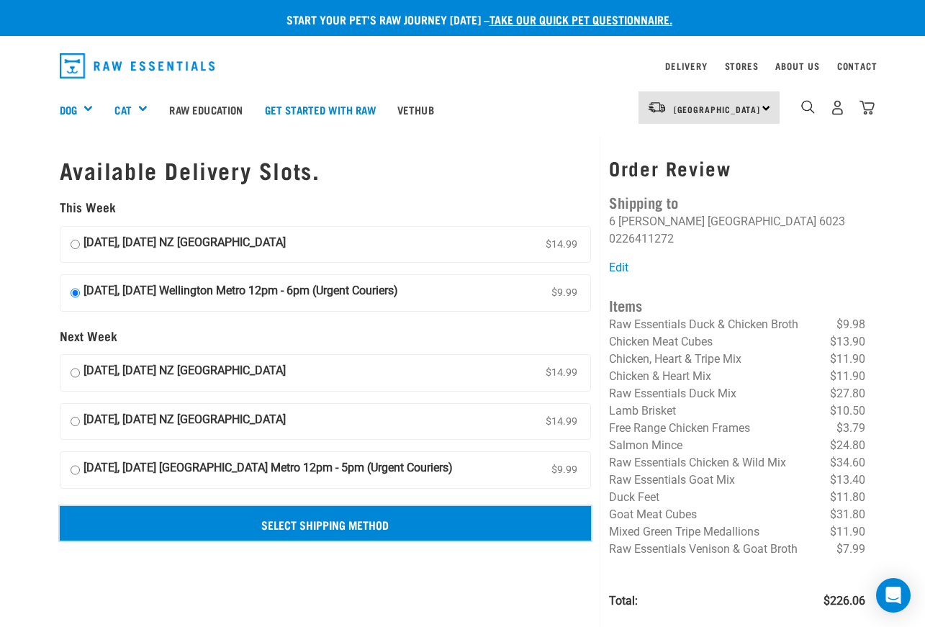
click at [333, 526] on input "Select Shipping Method" at bounding box center [326, 523] width 532 height 35
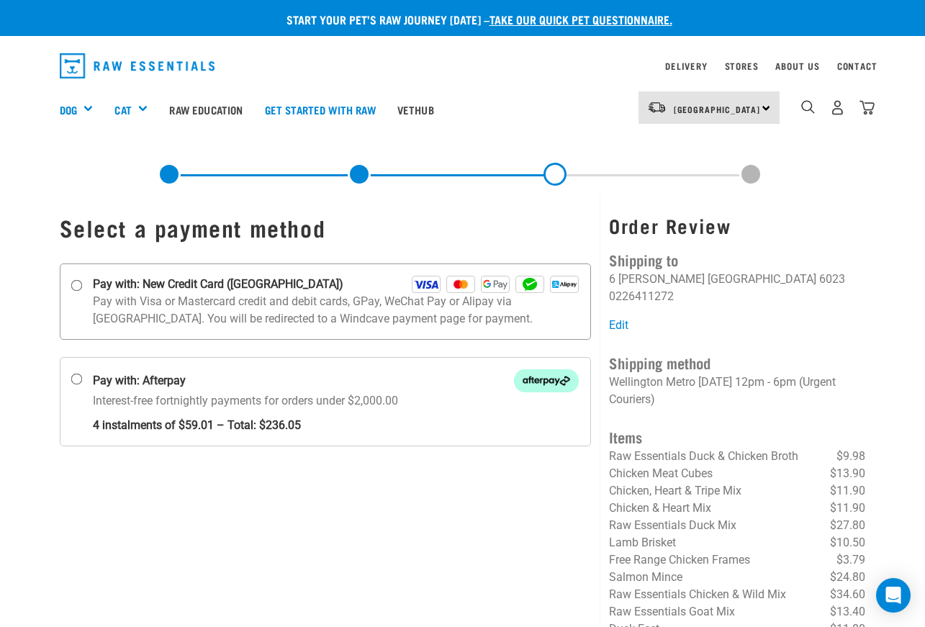
click at [158, 308] on p "Pay with Visa or Mastercard credit and debit cards, GPay, WeChat Pay or Alipay …" at bounding box center [336, 310] width 487 height 35
click at [82, 291] on input "Pay with: New Credit Card ([GEOGRAPHIC_DATA])" at bounding box center [77, 285] width 12 height 12
radio input "true"
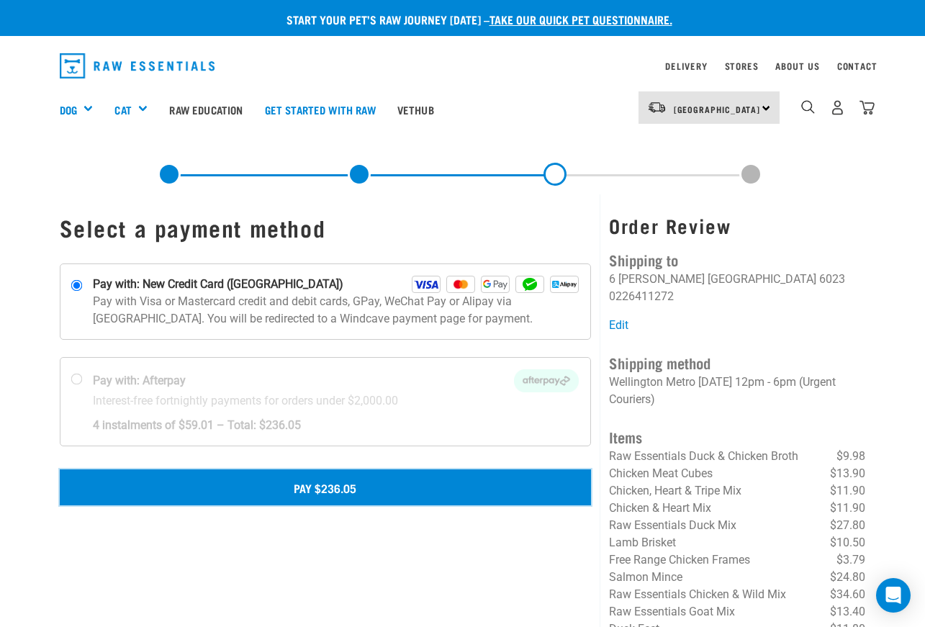
click at [347, 488] on button "Pay $236.05" at bounding box center [326, 488] width 532 height 36
